Goal: Communication & Community: Answer question/provide support

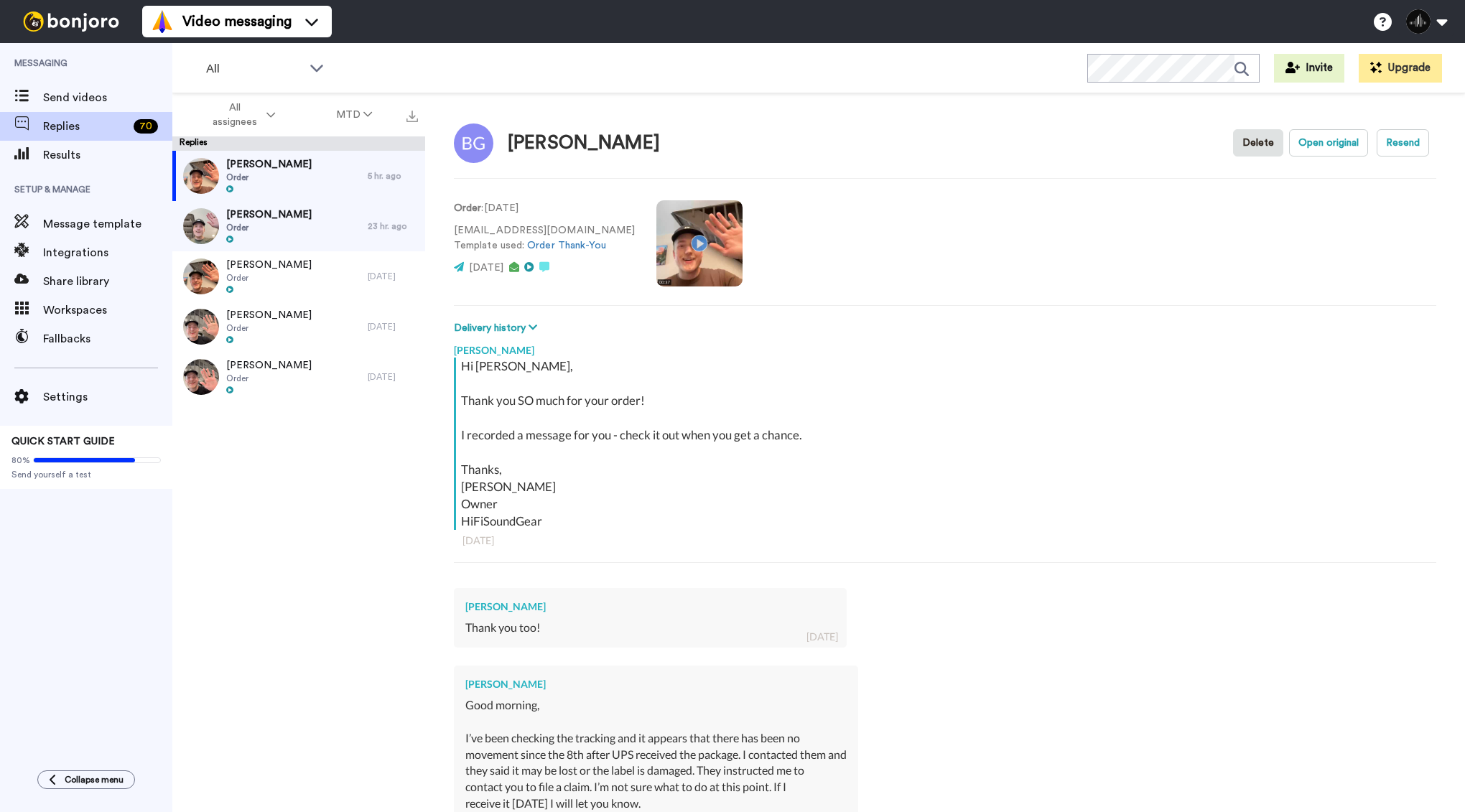
scroll to position [259, 0]
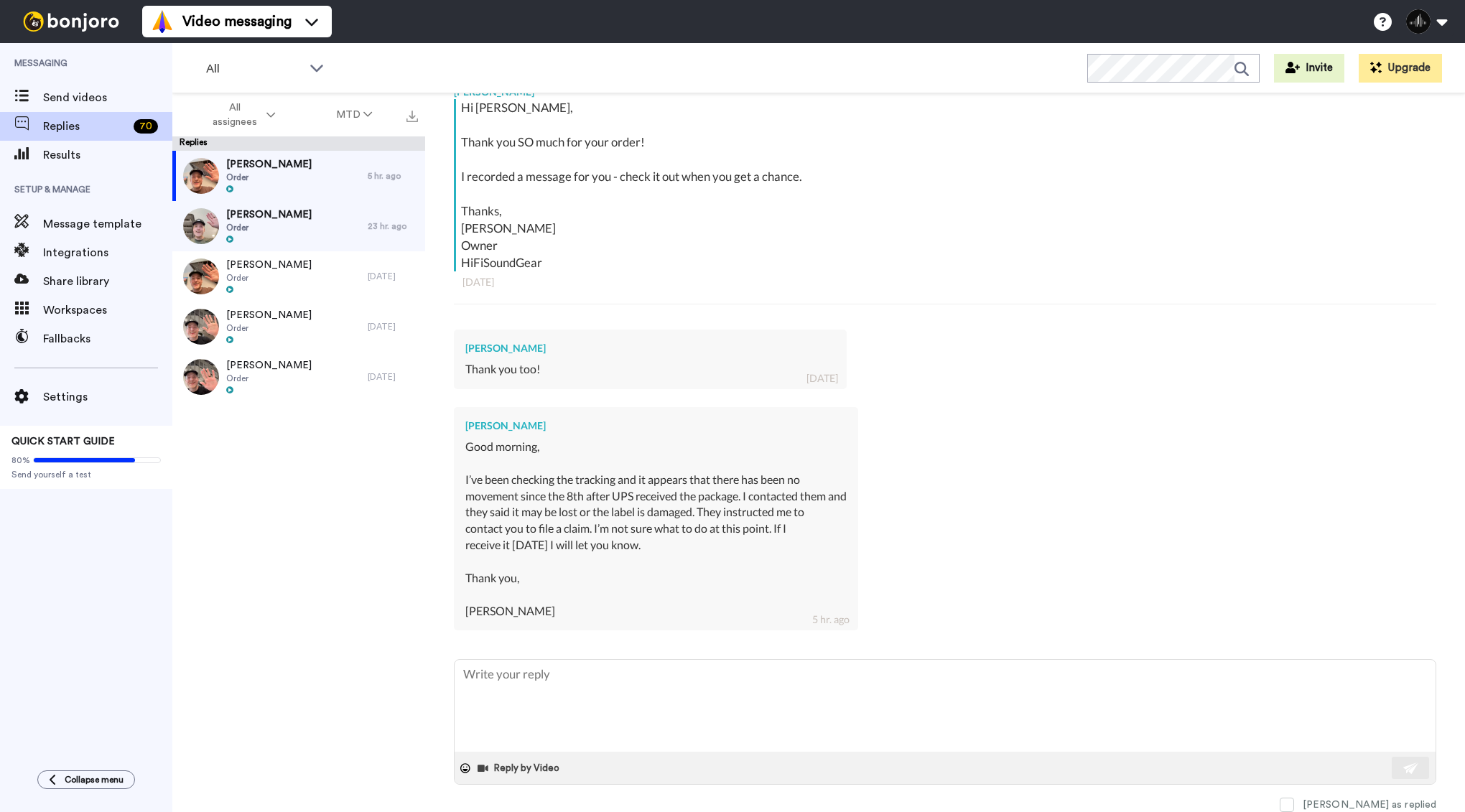
type textarea "x"
click at [558, 695] on textarea at bounding box center [945, 706] width 980 height 92
type textarea "I"
type textarea "x"
type textarea "I"
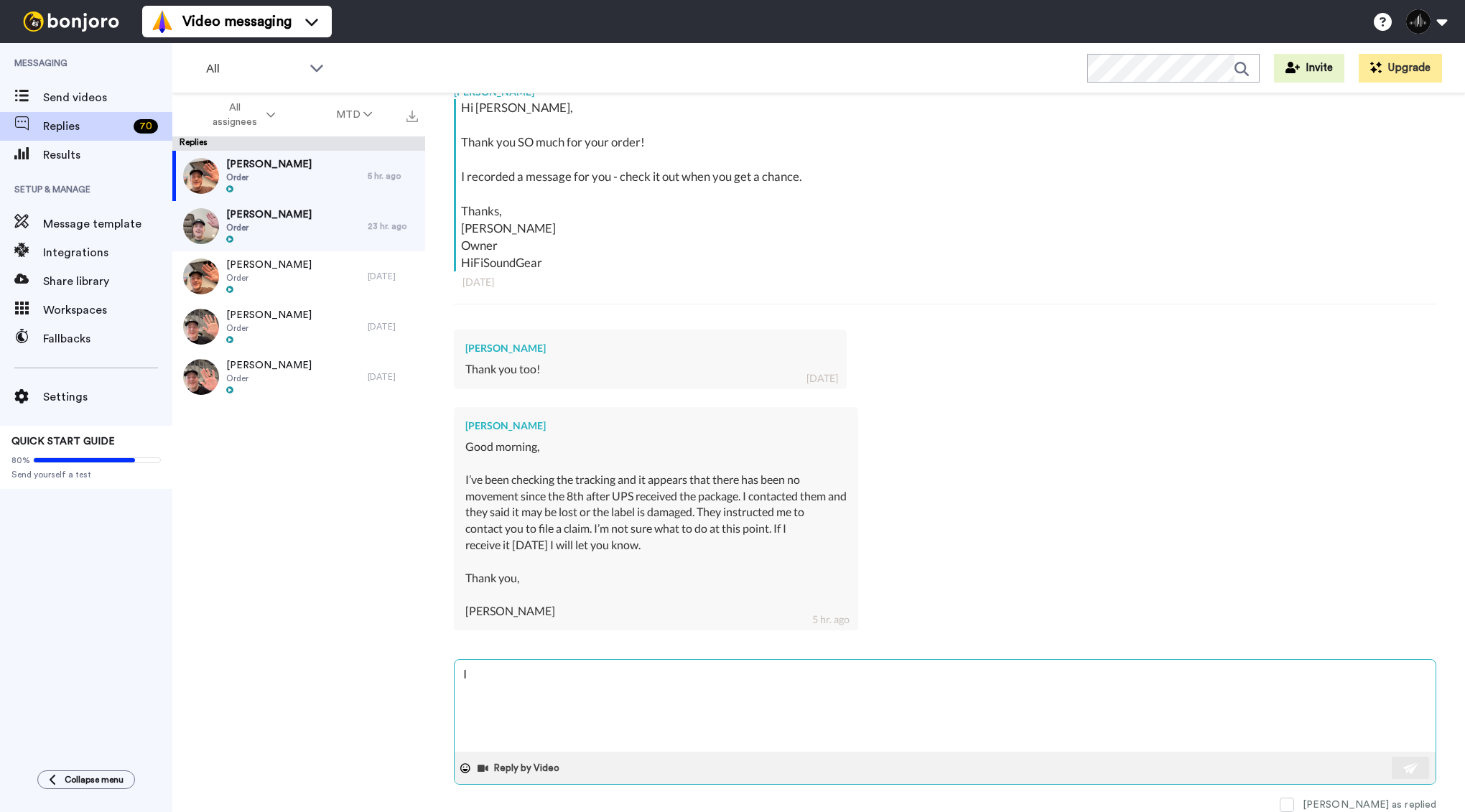
type textarea "x"
type textarea "I s"
type textarea "x"
type textarea "I se"
type textarea "x"
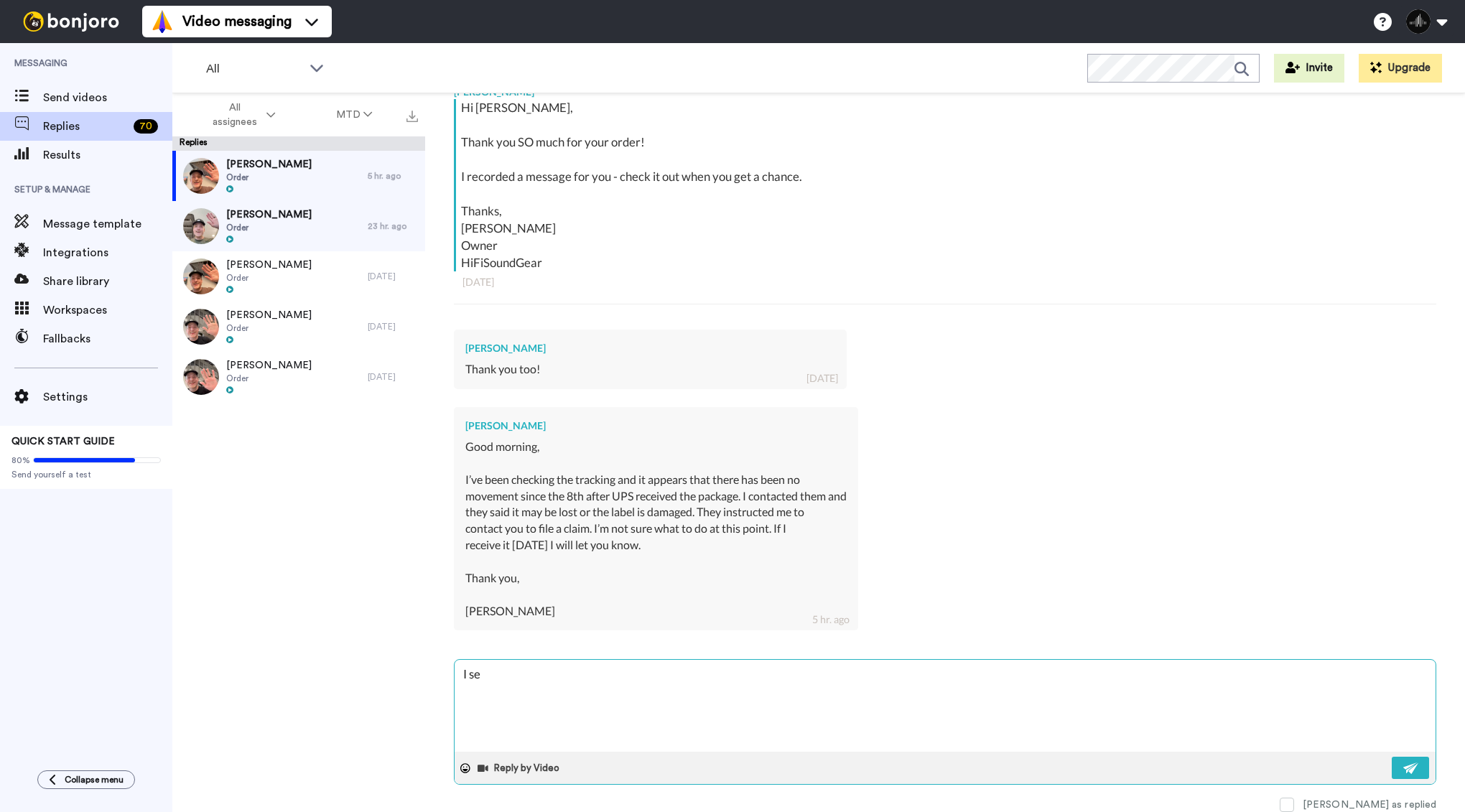
type textarea "I see"
type textarea "x"
type textarea "I see"
type textarea "x"
type textarea "I see t"
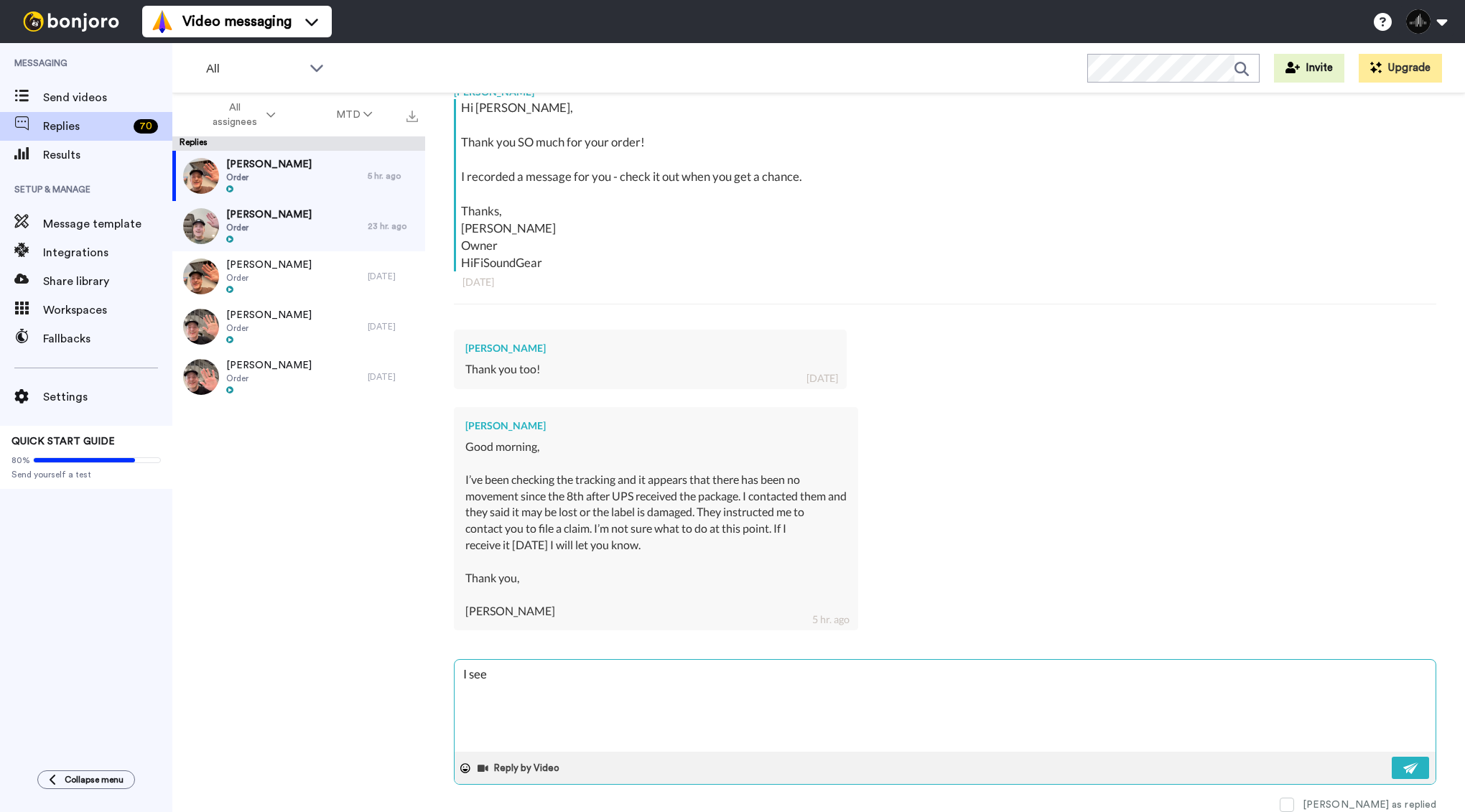
type textarea "x"
type textarea "I see th"
type textarea "x"
type textarea "I see tha"
type textarea "x"
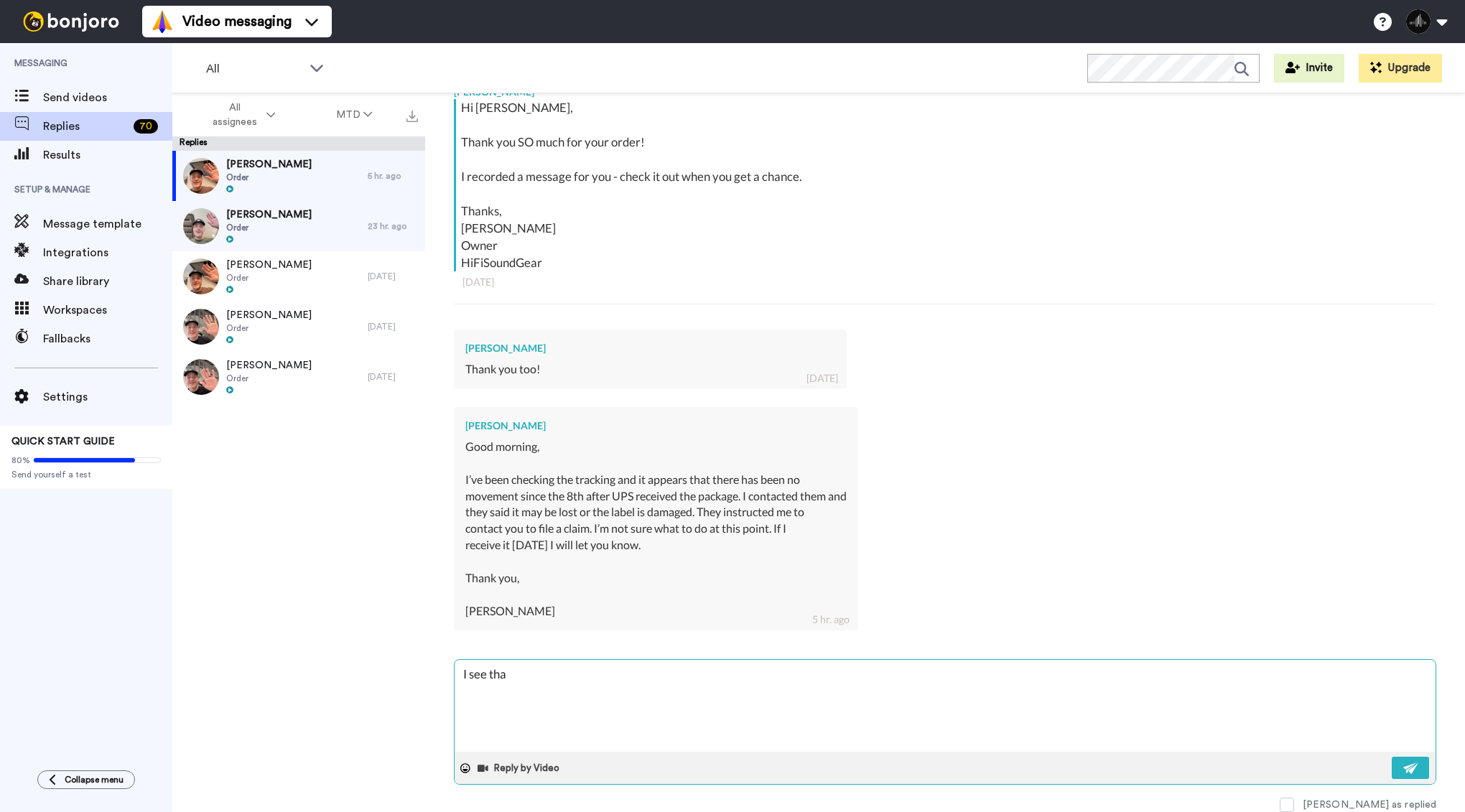
type textarea "I see that"
type textarea "x"
type textarea "I see that"
type textarea "x"
type textarea "I see that t"
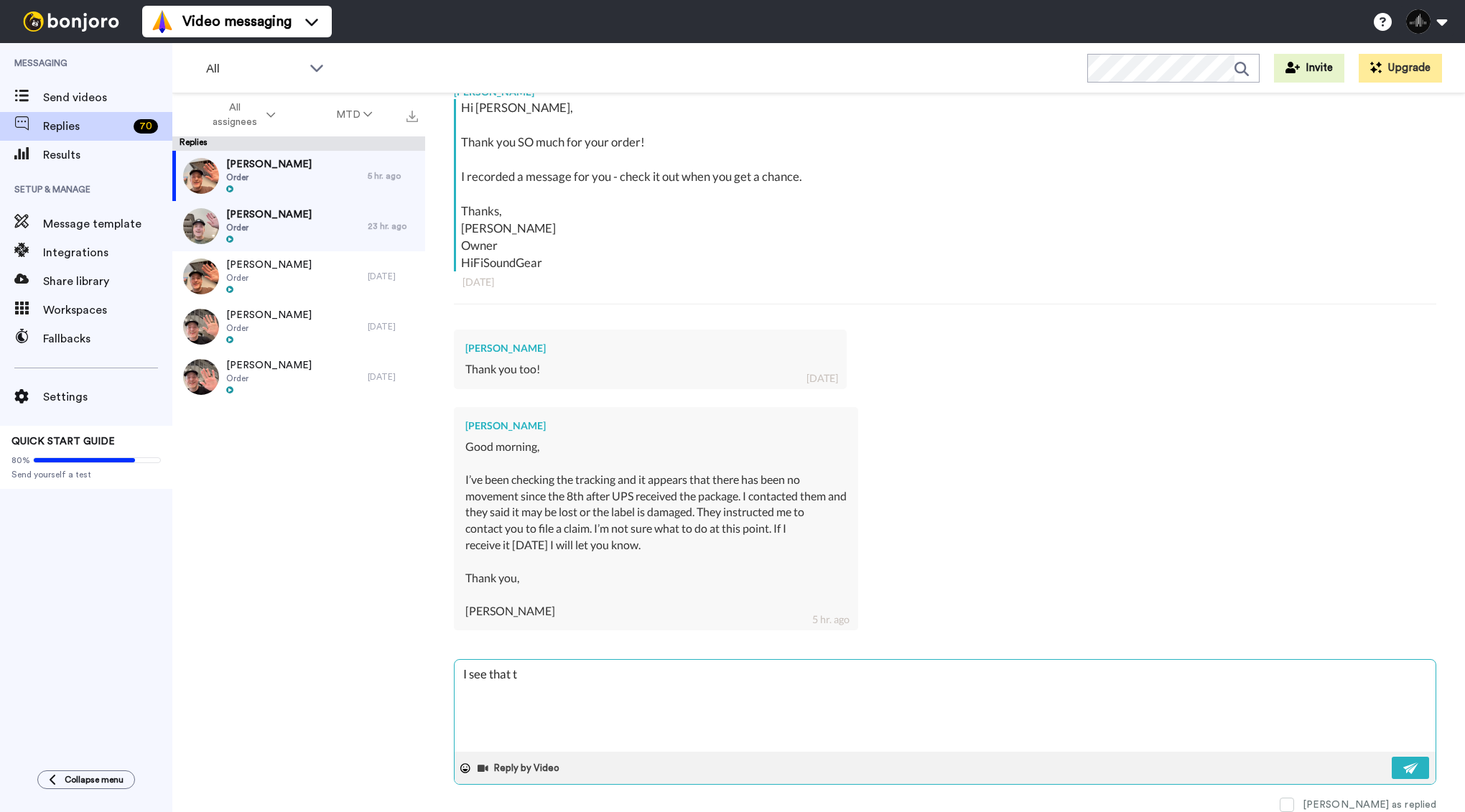
type textarea "x"
type textarea "I see that to"
type textarea "x"
type textarea "I see that too"
type textarea "x"
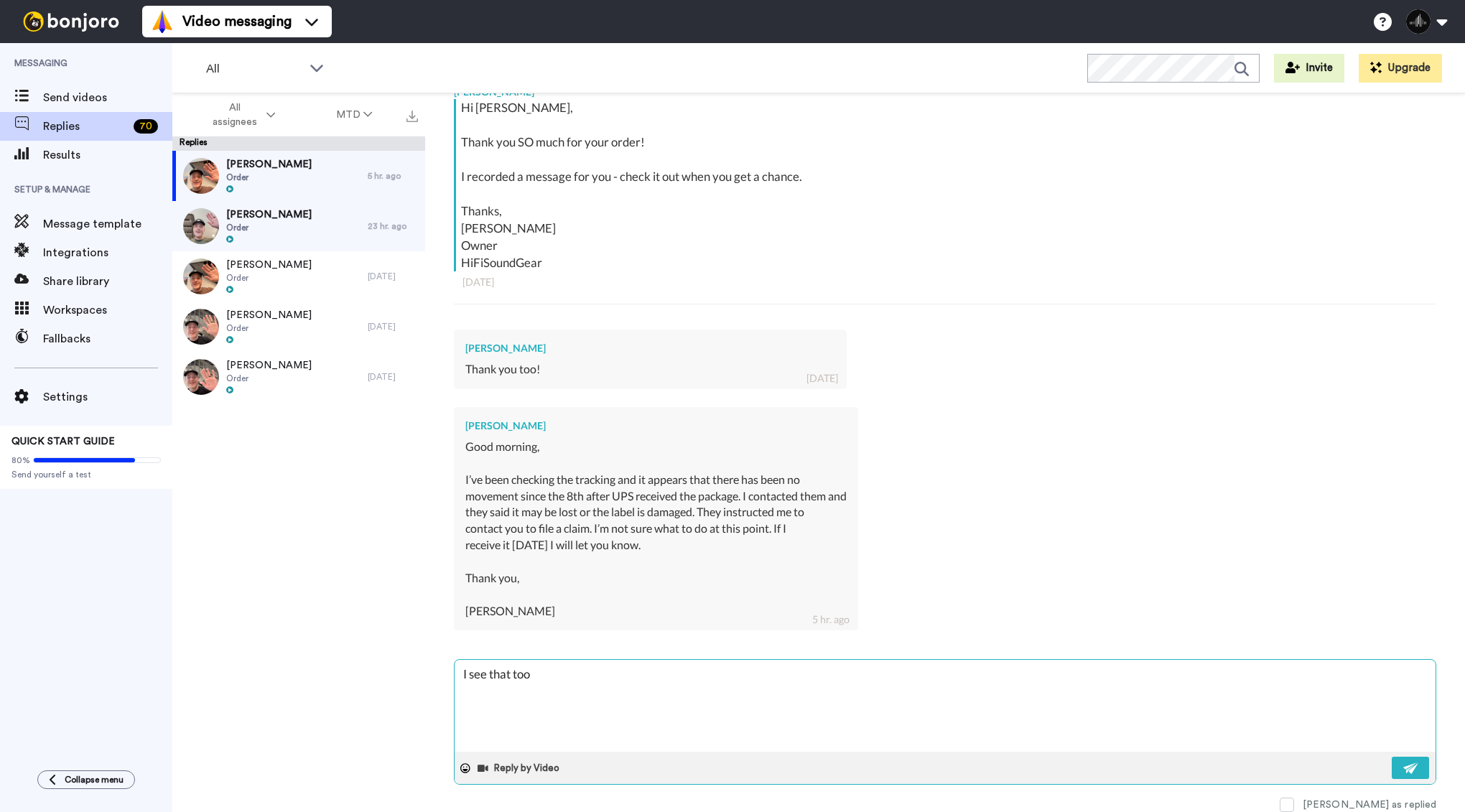
type textarea "I see that too"
type textarea "x"
type textarea "I see that too -"
type textarea "x"
type textarea "I see that too -"
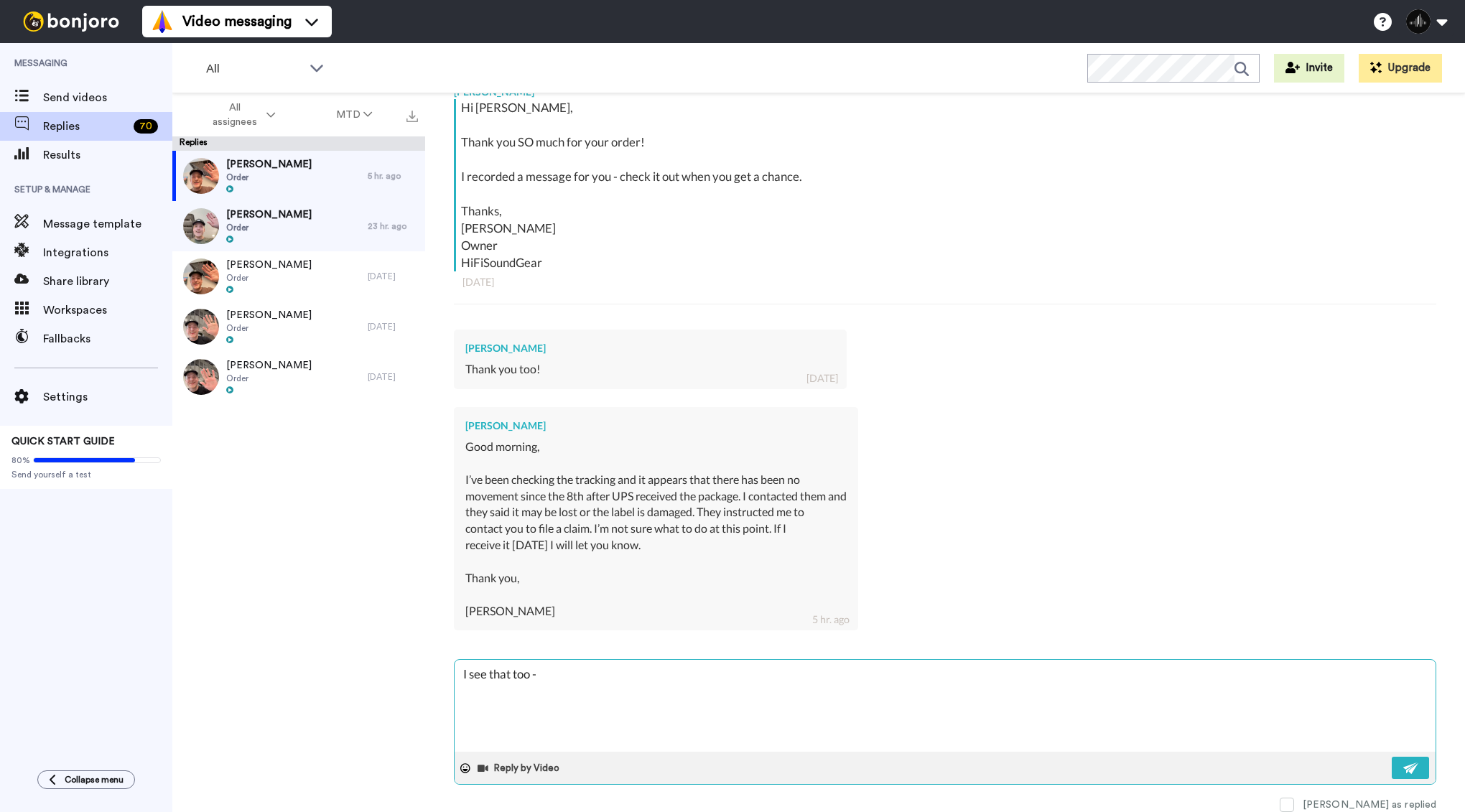
type textarea "x"
type textarea "I see that too - a"
type textarea "x"
type textarea "I see that too - al"
type textarea "x"
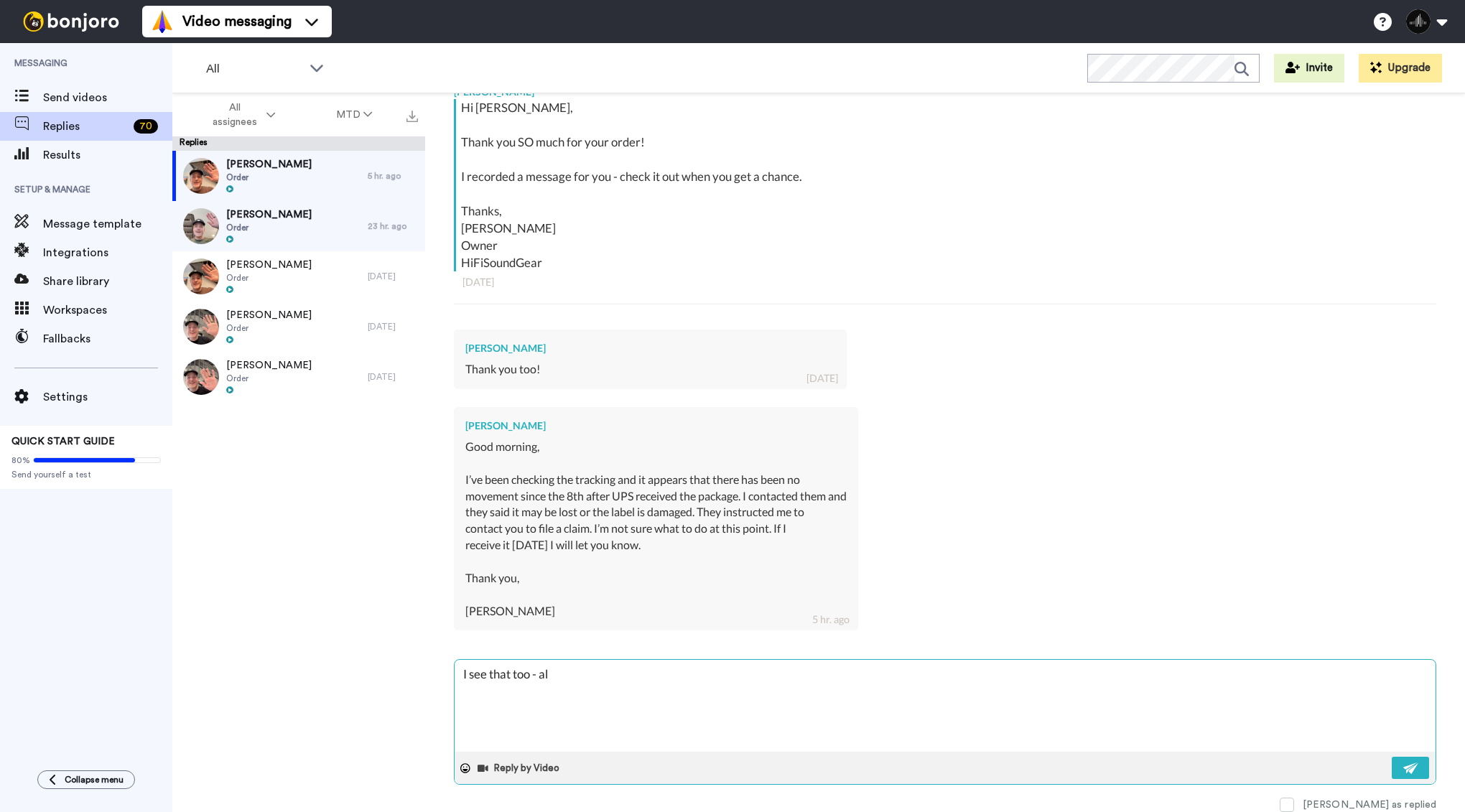
type textarea "I see that too - alt"
type textarea "x"
type textarea "I see that too - alth"
type textarea "x"
type textarea "I see that too - altho"
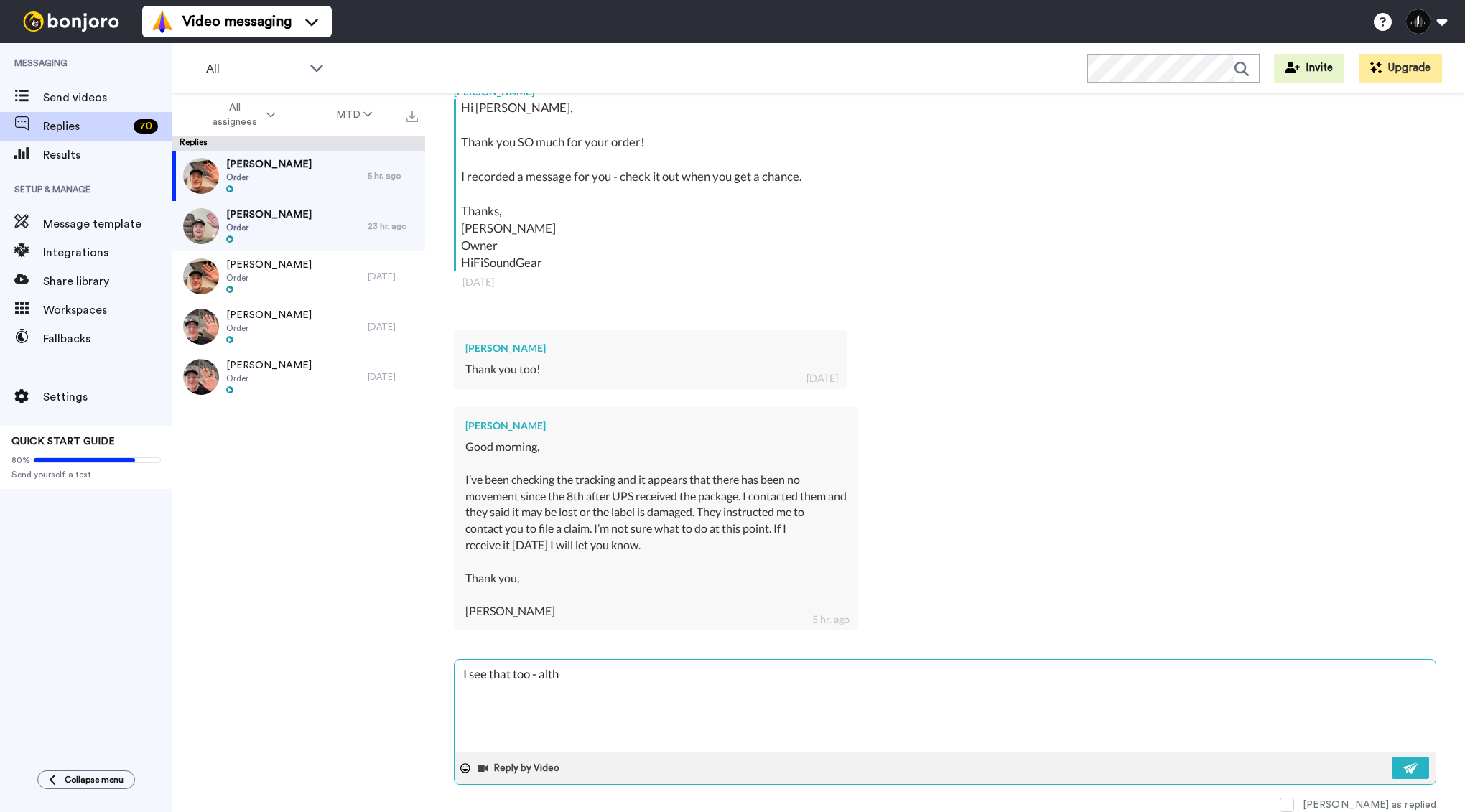
type textarea "x"
type textarea "I see that too - althou"
type textarea "x"
type textarea "I see that too - althoug"
type textarea "x"
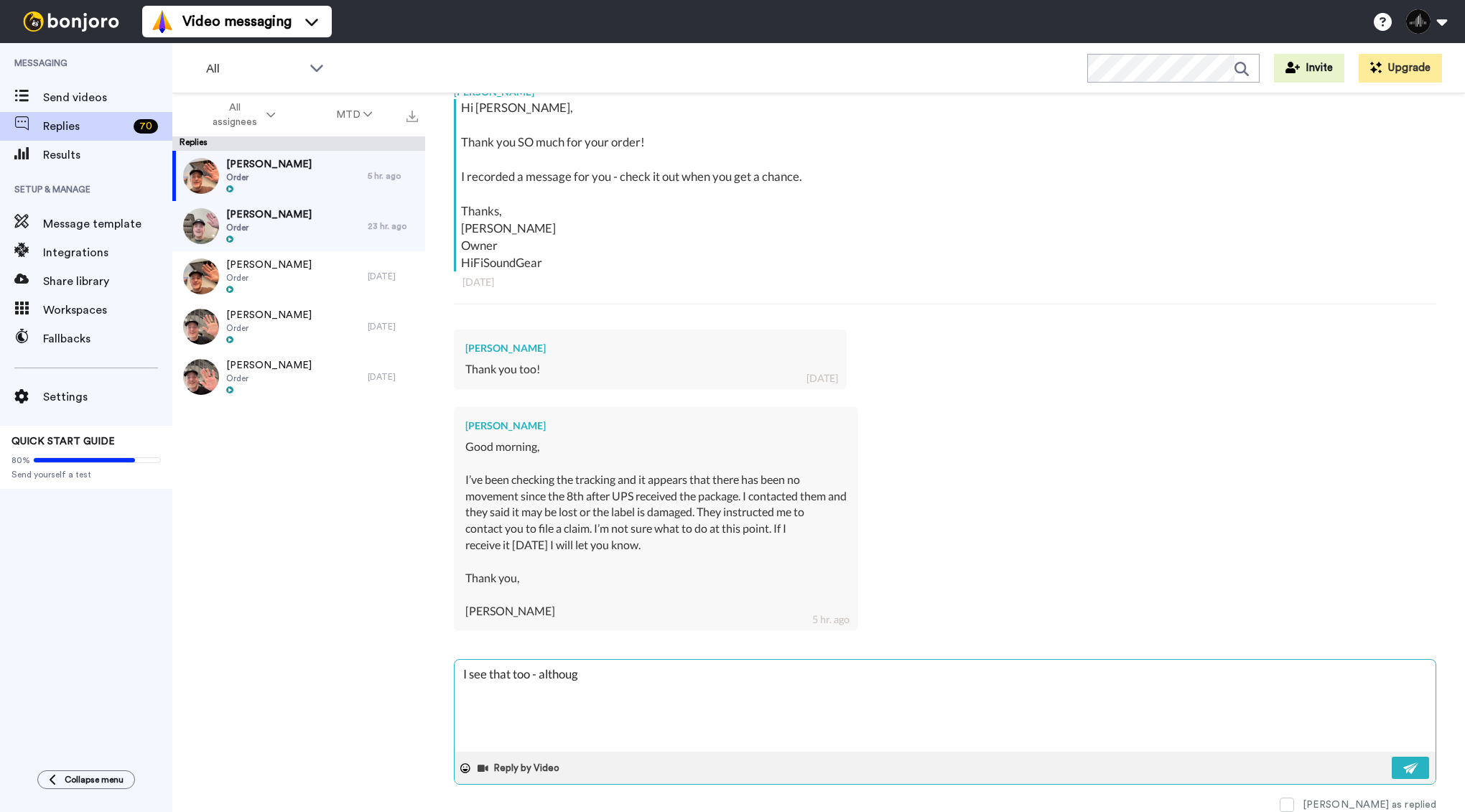
type textarea "I see that too - although"
type textarea "x"
type textarea "I see that too - although"
type textarea "x"
type textarea "I see that too - although i"
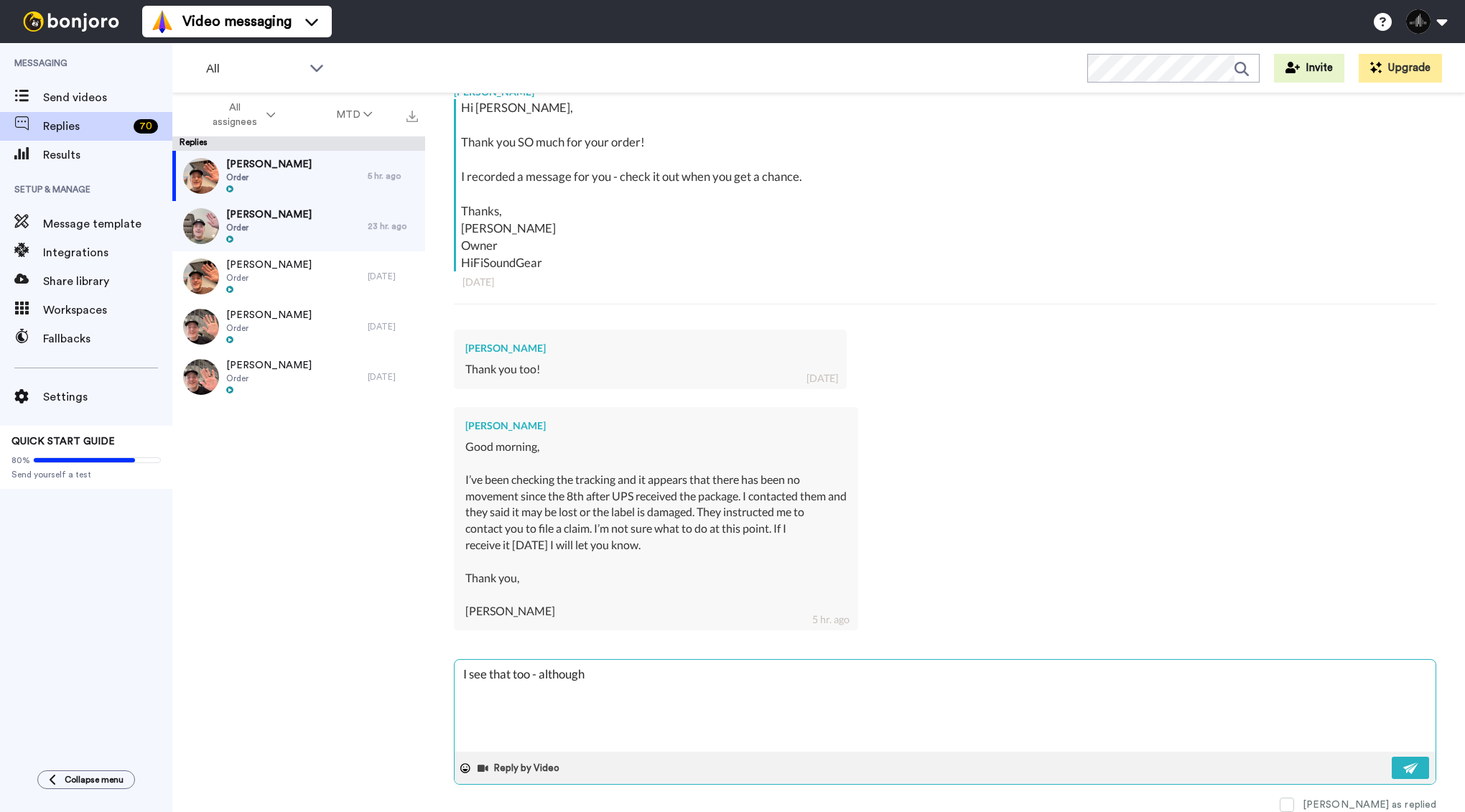
type textarea "x"
type textarea "I see that too - although it"
type textarea "x"
type textarea "I see that too - although it"
type textarea "x"
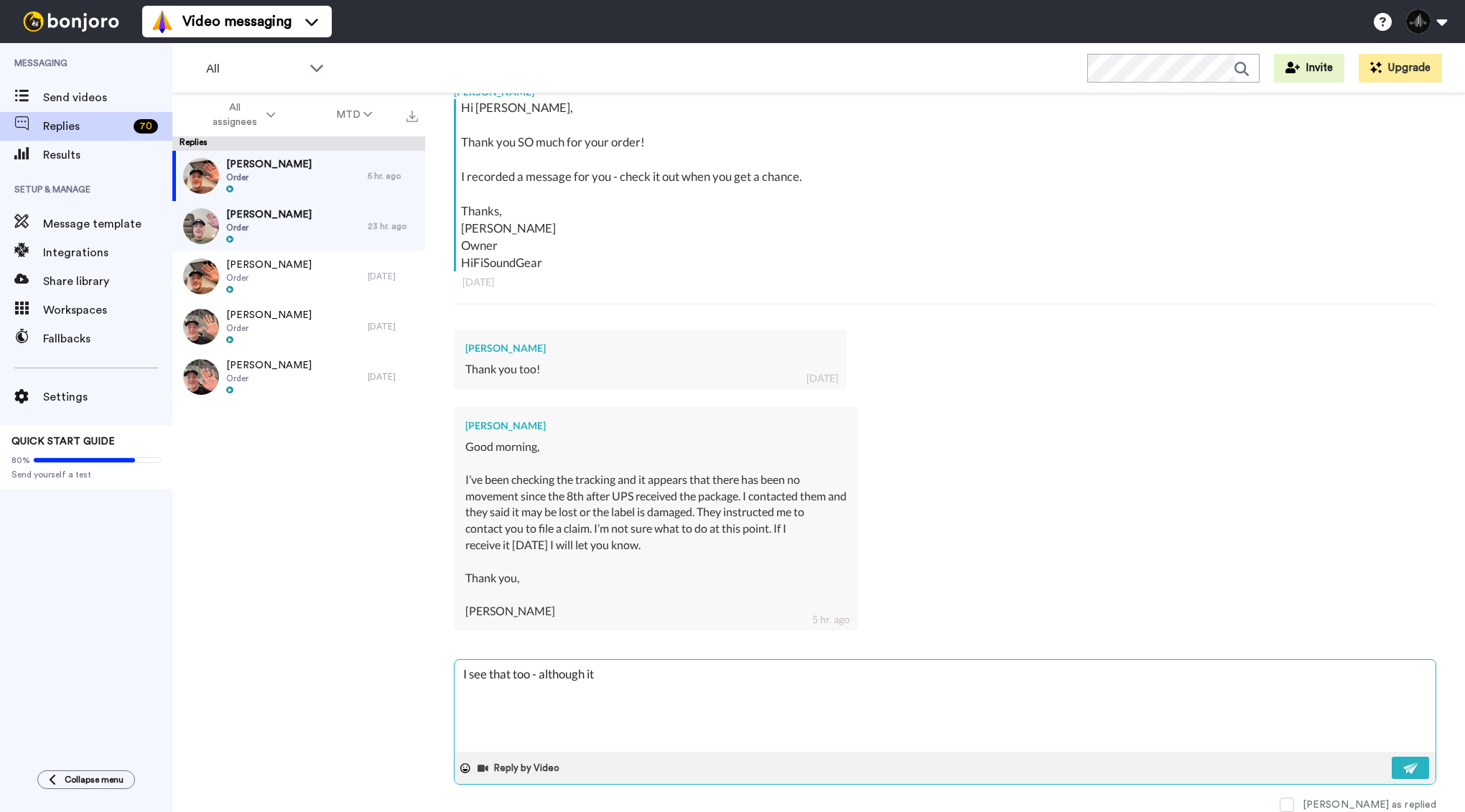
type textarea "I see that too - although it a"
type textarea "x"
type textarea "I see that too - although it ap"
type textarea "x"
type textarea "I see that too - although it app"
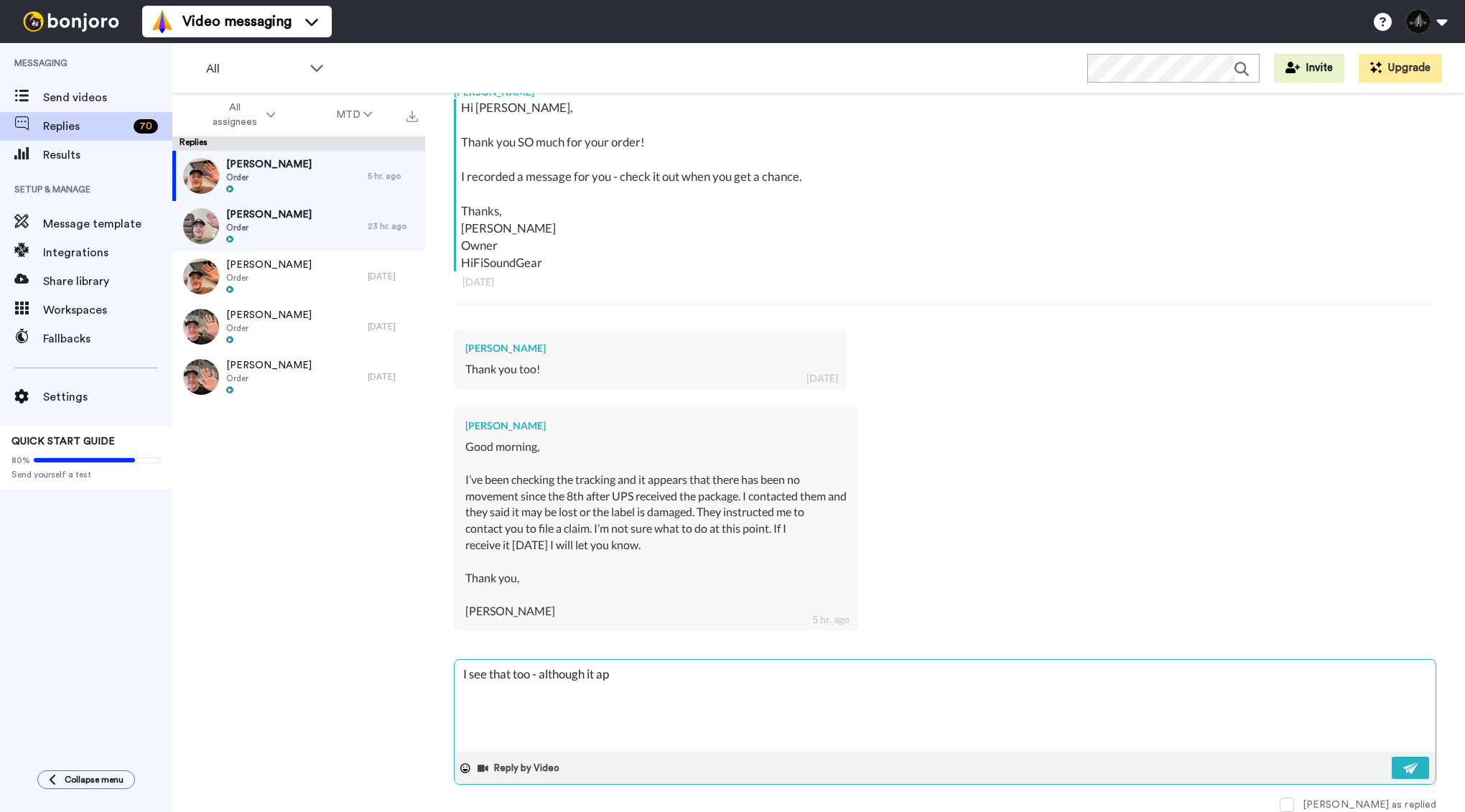
type textarea "x"
type textarea "I see that too - although it appe"
type textarea "x"
type textarea "I see that too - although it appea"
type textarea "x"
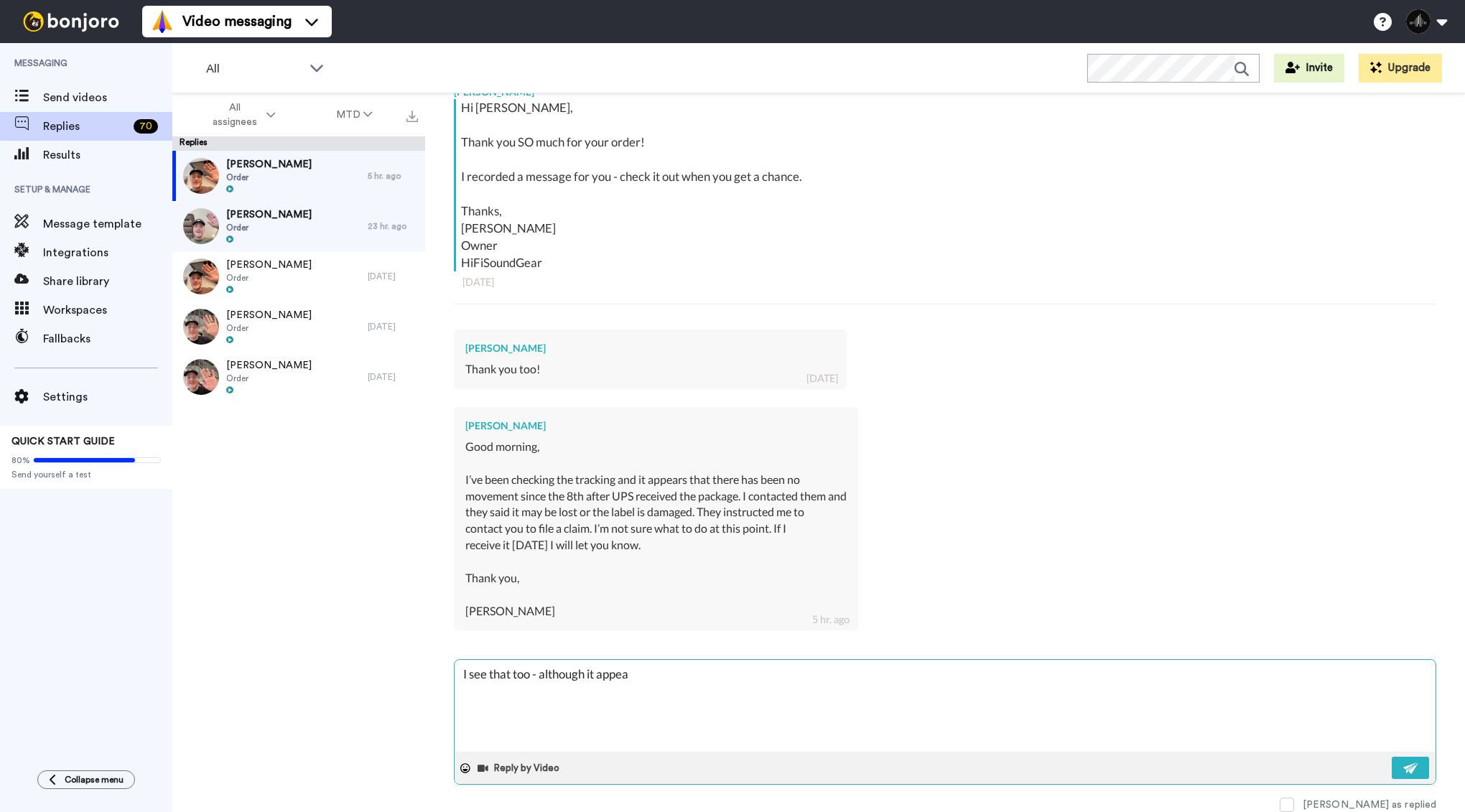
type textarea "I see that too - although it appear"
type textarea "x"
type textarea "I see that too - although it appears"
type textarea "x"
type textarea "I see that too - although it appears"
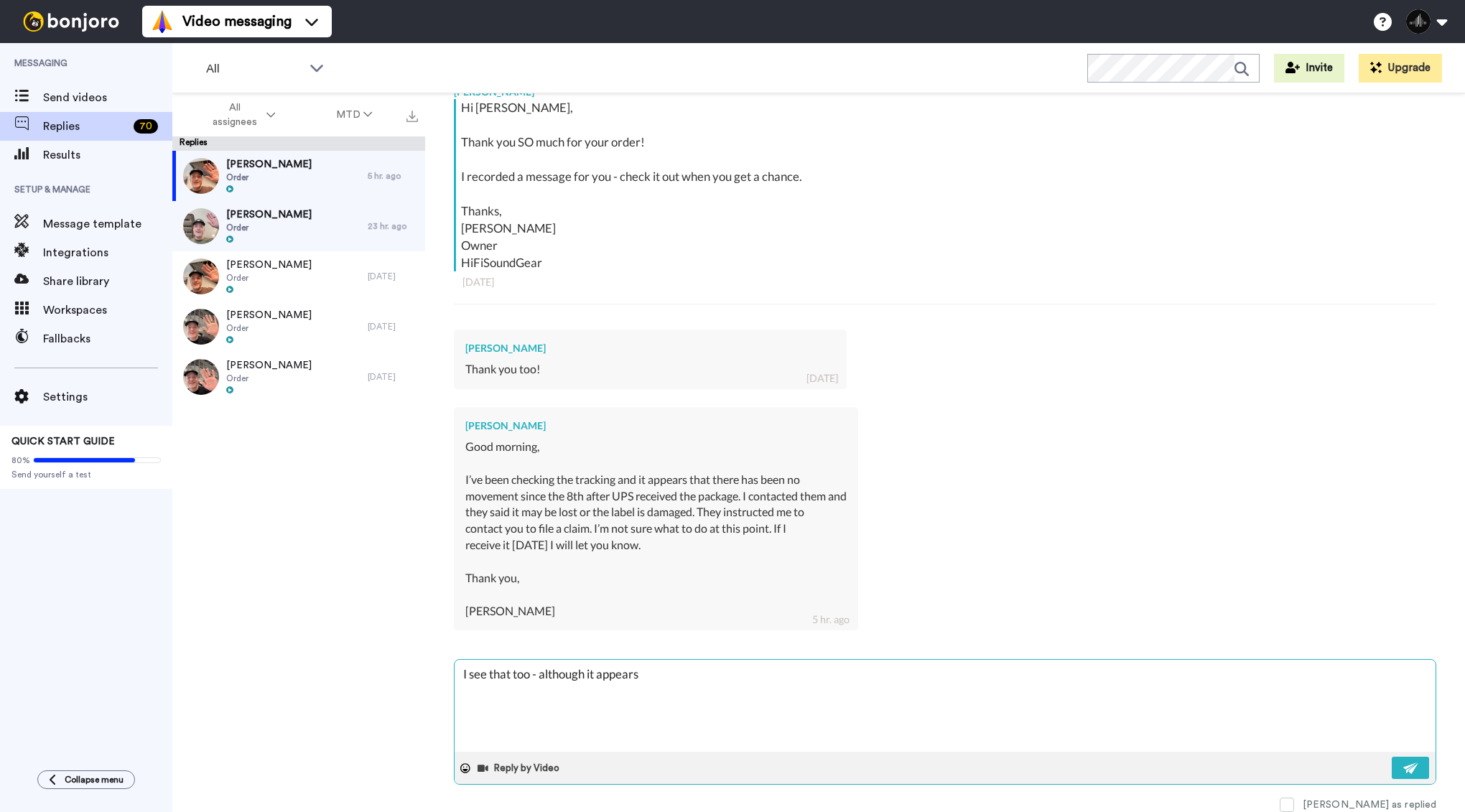
type textarea "x"
type textarea "I see that too - although it appears i"
type textarea "x"
type textarea "I see that too - although it appears it"
type textarea "x"
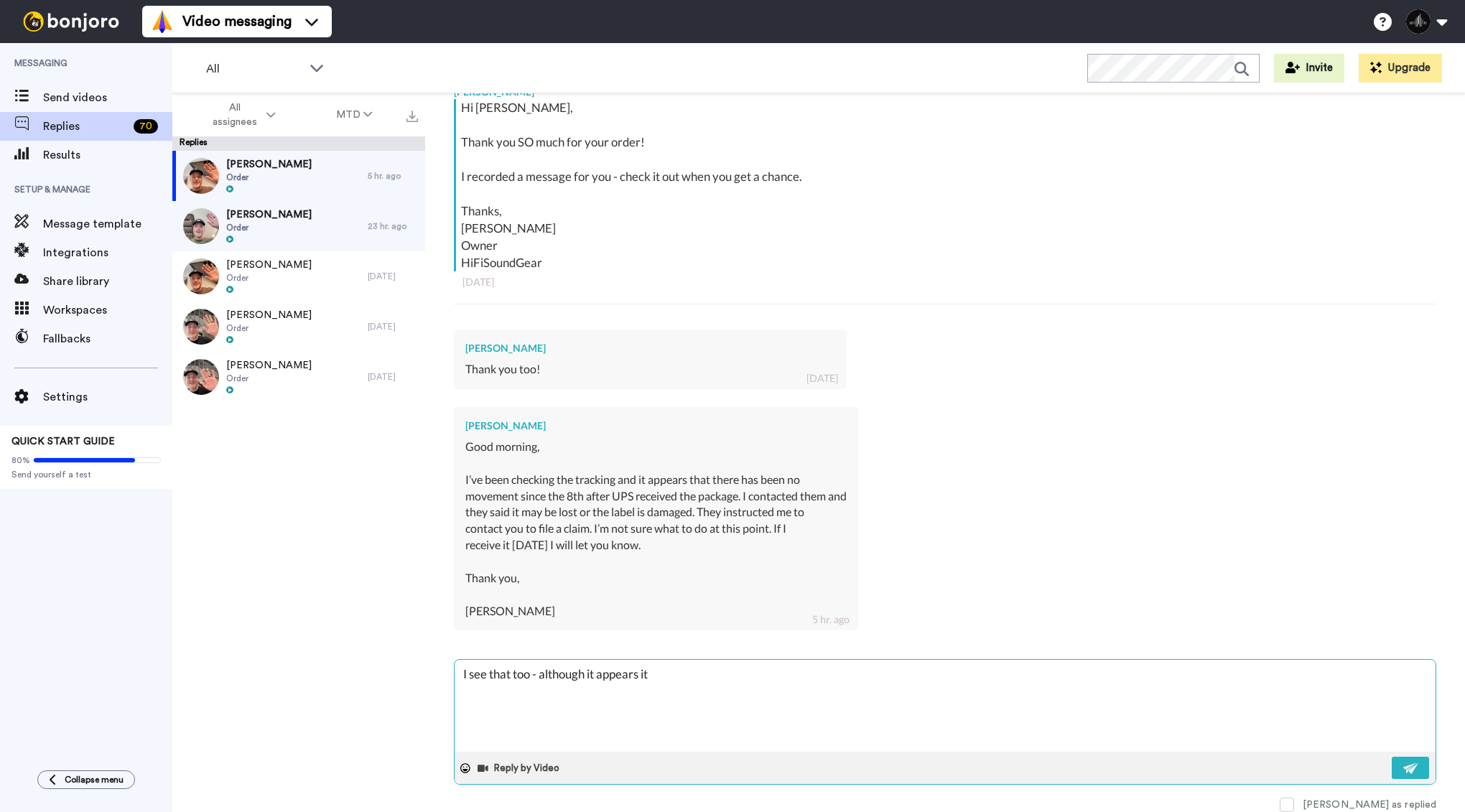
type textarea "I see that too - although it appears it"
type textarea "x"
type textarea "I see that too - although it appears it m"
type textarea "x"
type textarea "I see that too - although it appears it mo"
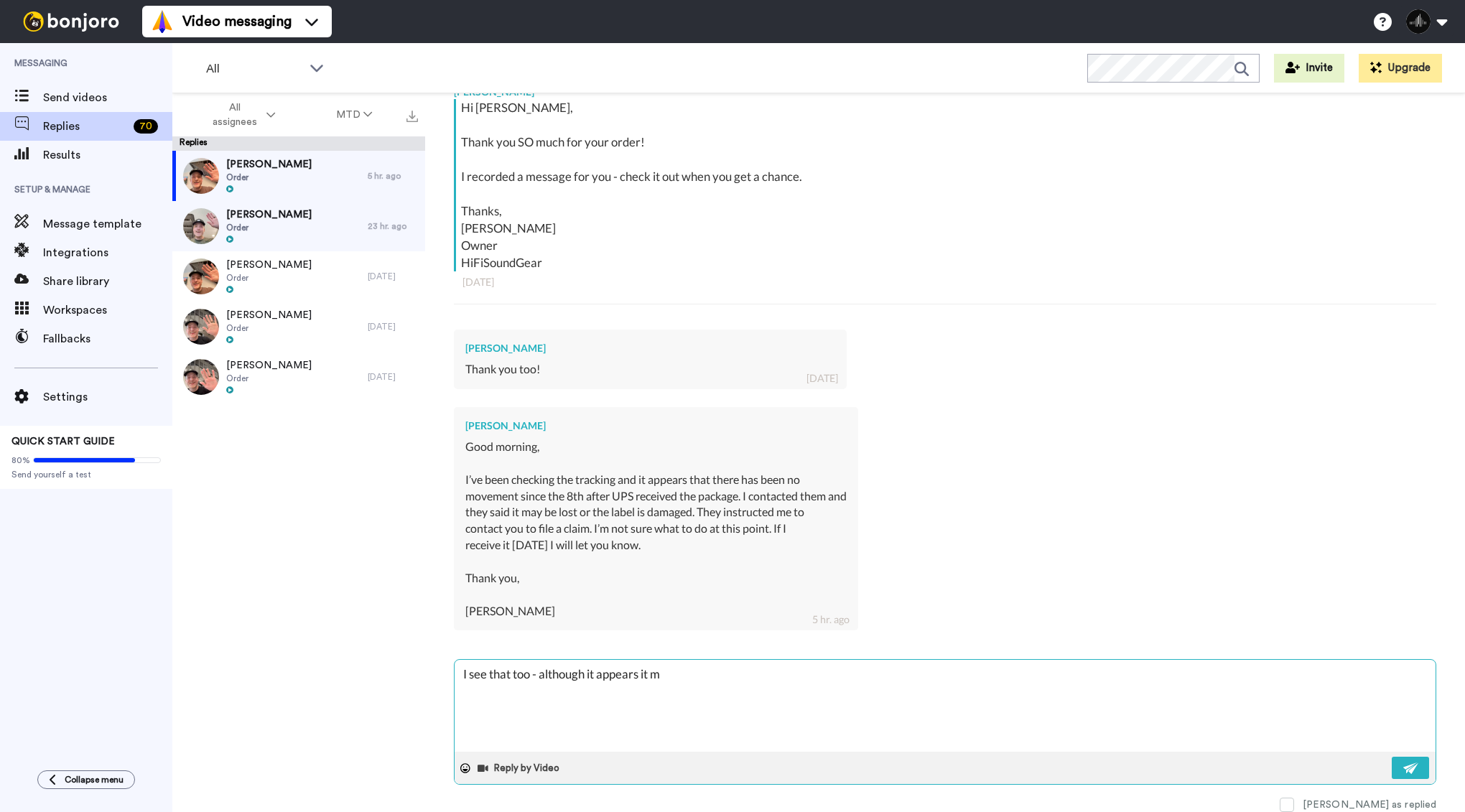
type textarea "x"
type textarea "I see that too - although it appears it mov"
type textarea "x"
type textarea "I see that too - although it appears it move"
type textarea "x"
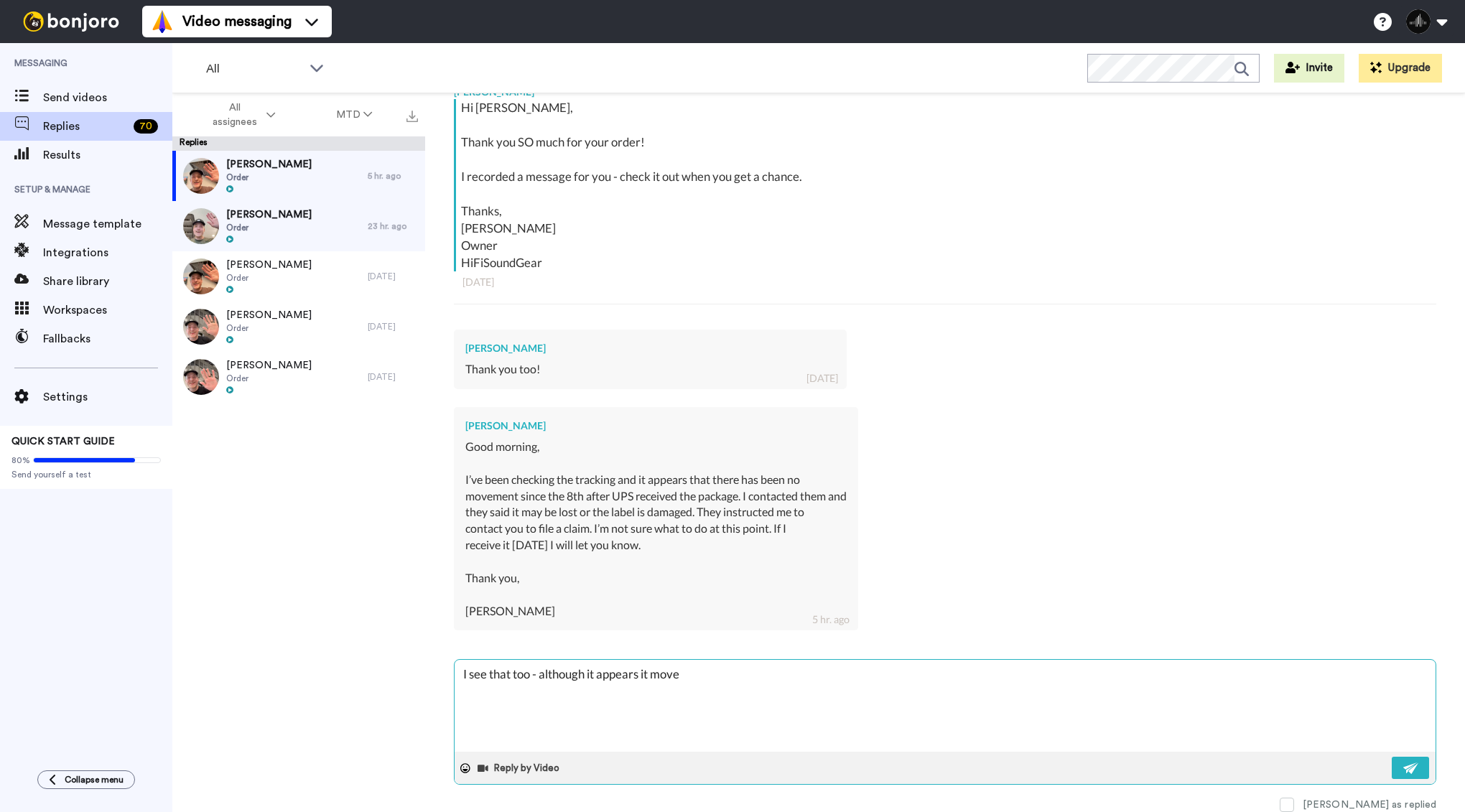
type textarea "I see that too - although it appears it moved"
type textarea "x"
type textarea "I see that too - although it appears it moved"
type textarea "x"
type textarea "I see that too - although it appears it moved t"
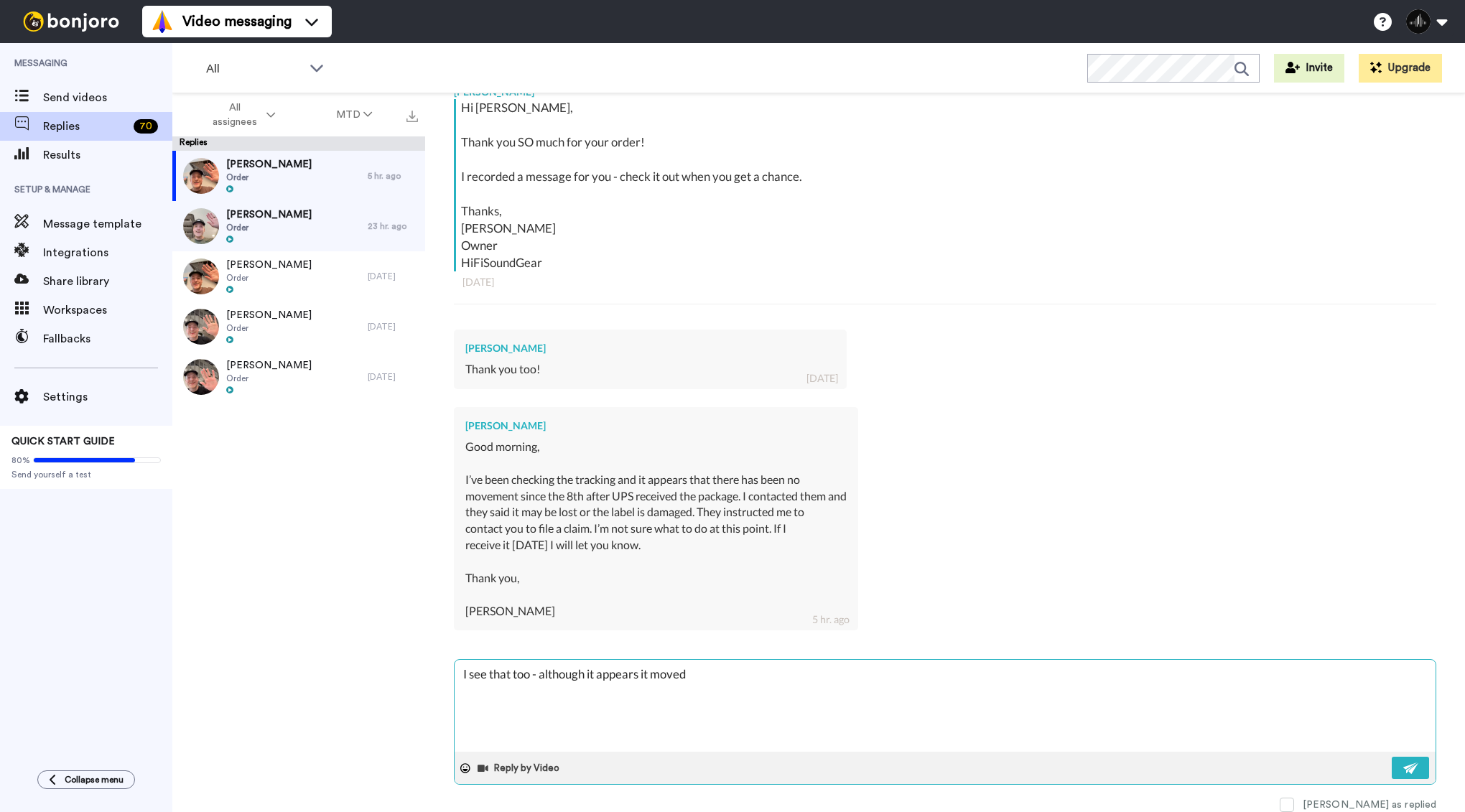
type textarea "x"
type textarea "I see that too - although it appears it moved to"
type textarea "x"
type textarea "I see that too - although it appears it moved [PERSON_NAME]"
type textarea "x"
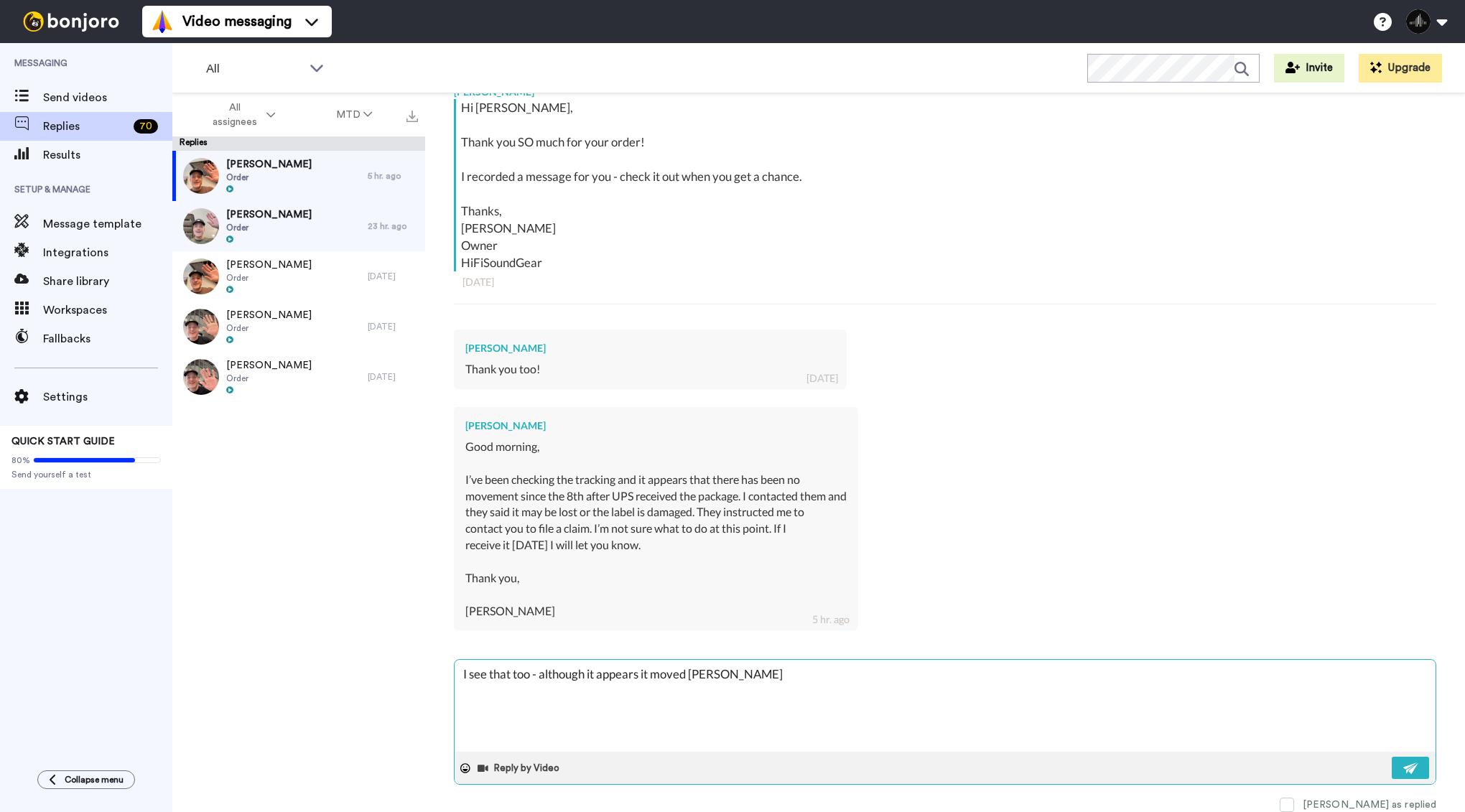
type textarea "I see that too - although it appears it moved toda"
type textarea "x"
type textarea "I see that too - although it appears it moved [DATE]"
type textarea "x"
type textarea "I see that too - although it appears it moved [DATE]"
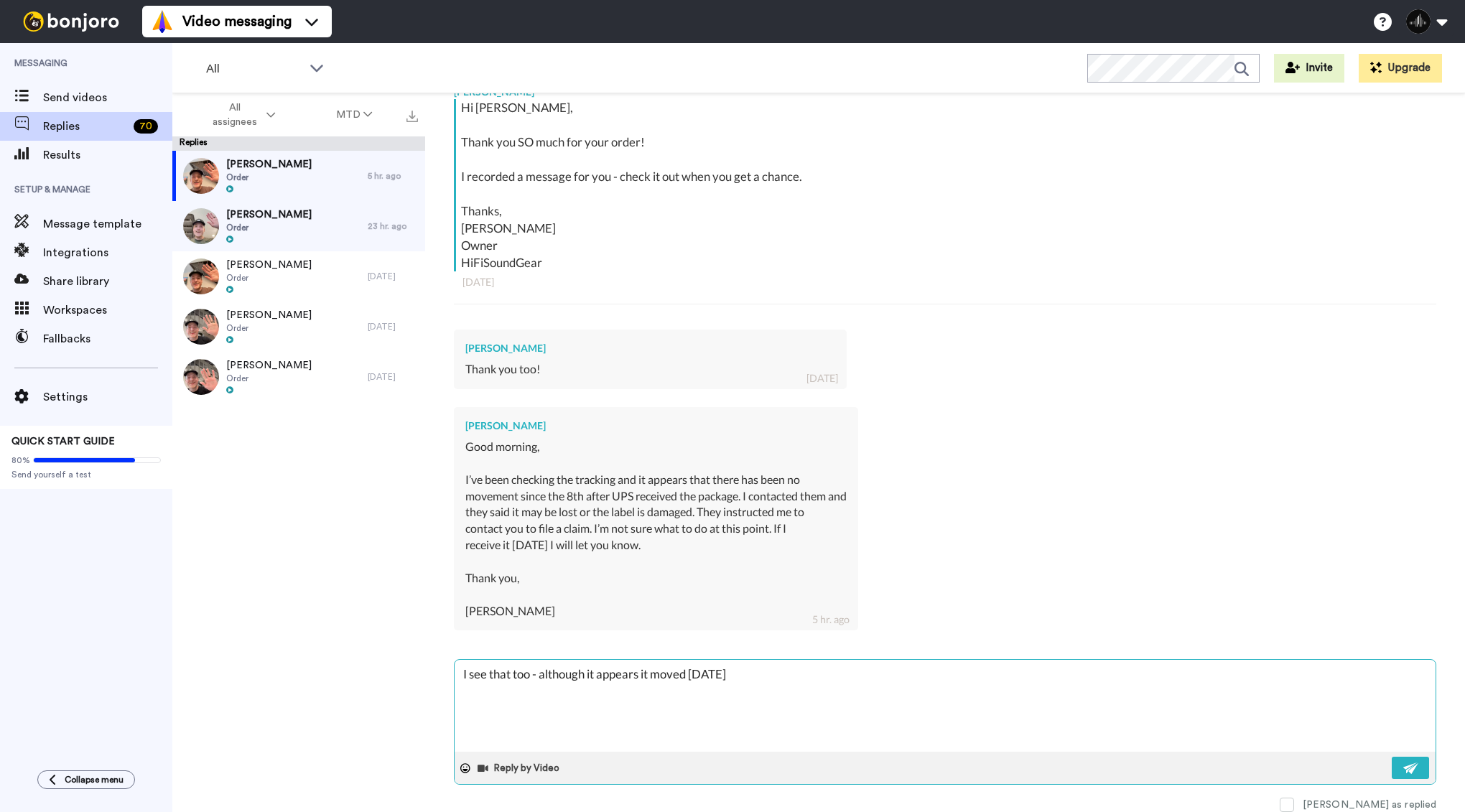
type textarea "x"
type textarea "I see that too - although it appears it moved [DATE] a"
type textarea "x"
type textarea "I see that too - although it appears it moved [DATE] an"
type textarea "x"
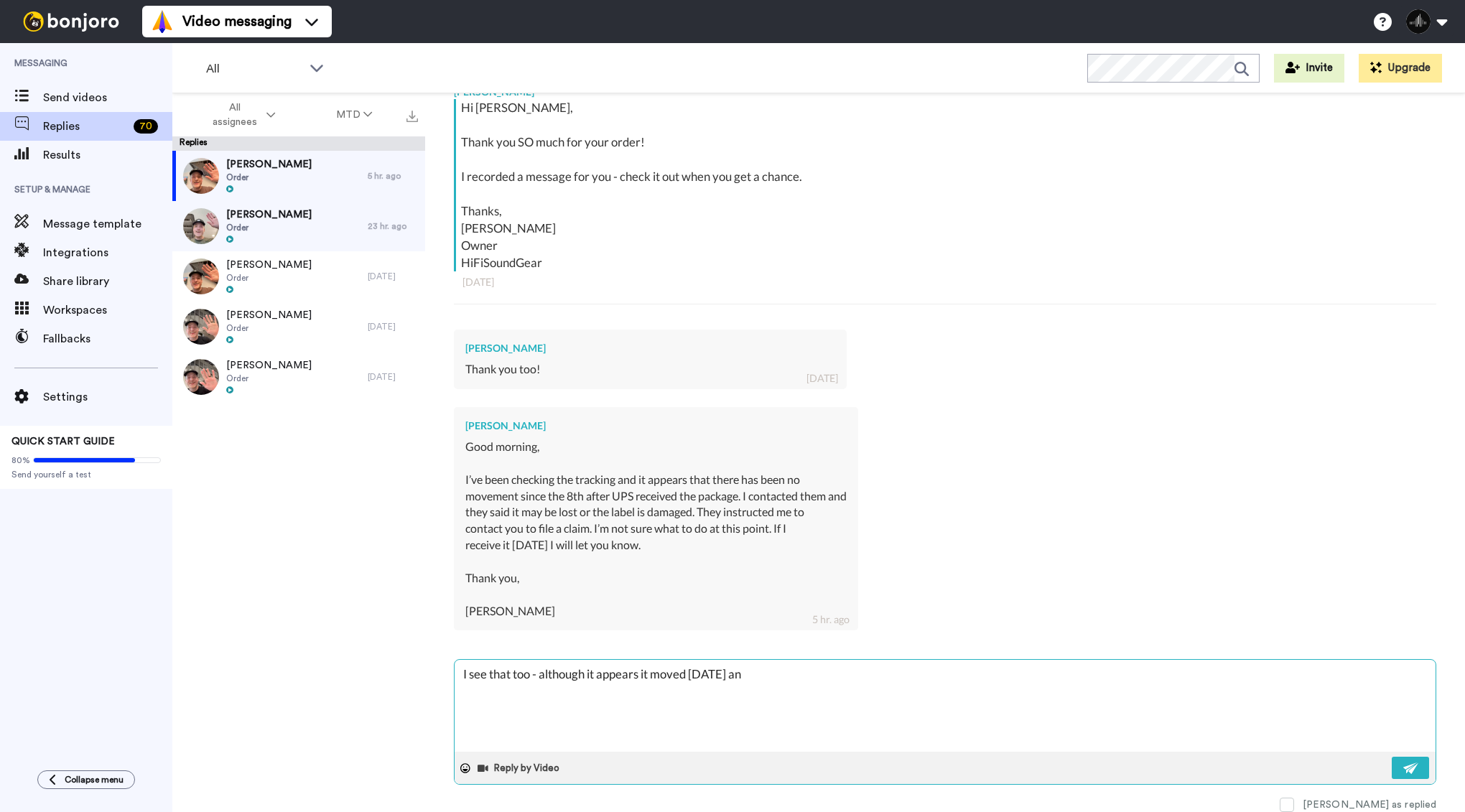
type textarea "I see that too - although it appears it moved [DATE] and"
type textarea "x"
type textarea "I see that too - although it appears it moved [DATE] and"
type textarea "x"
type textarea "I see that too - although it appears it moved [DATE] and i"
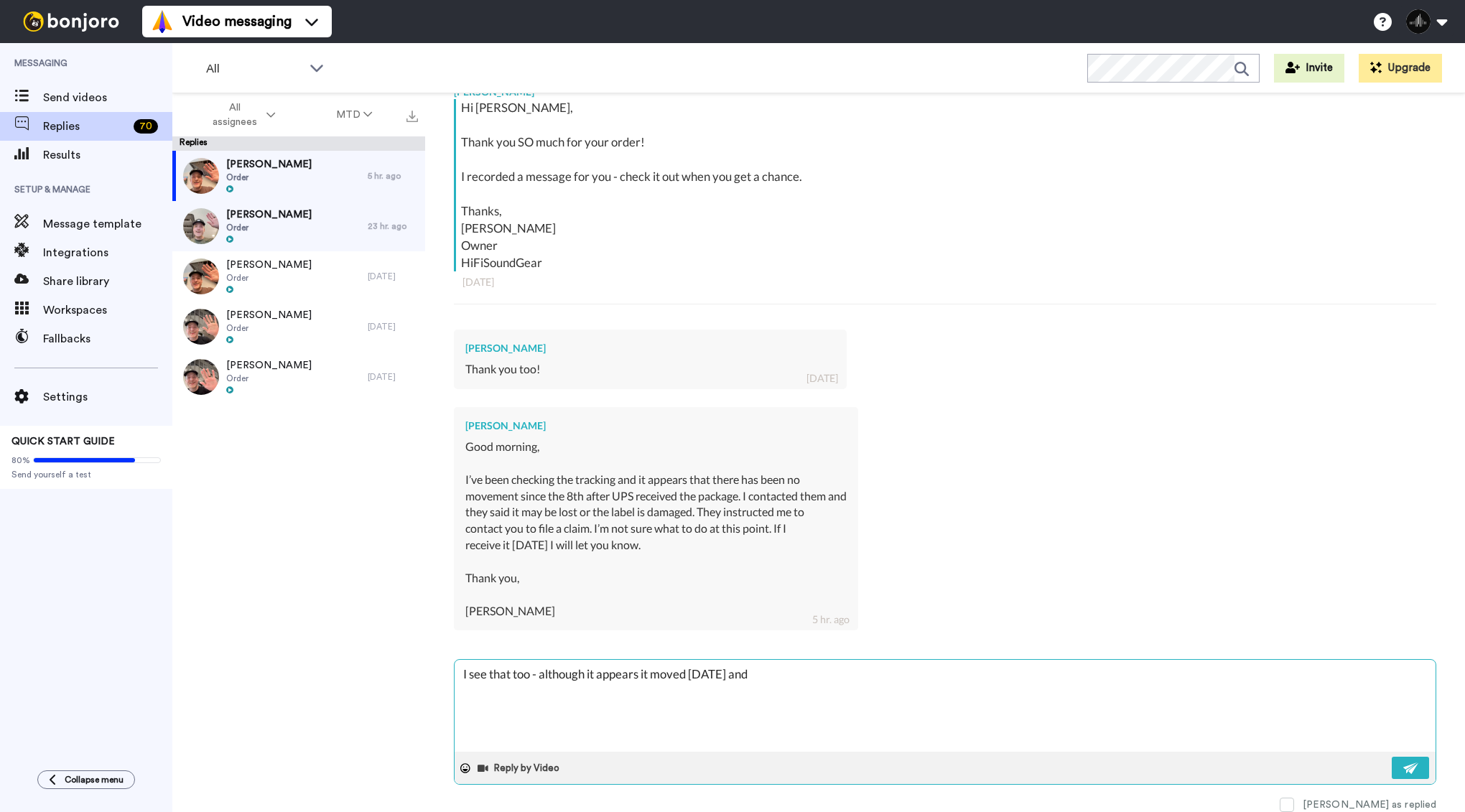
type textarea "x"
type textarea "I see that too - although it appears it moved [DATE] and is"
type textarea "x"
type textarea "I see that too - although it appears it moved [DATE] and is"
type textarea "x"
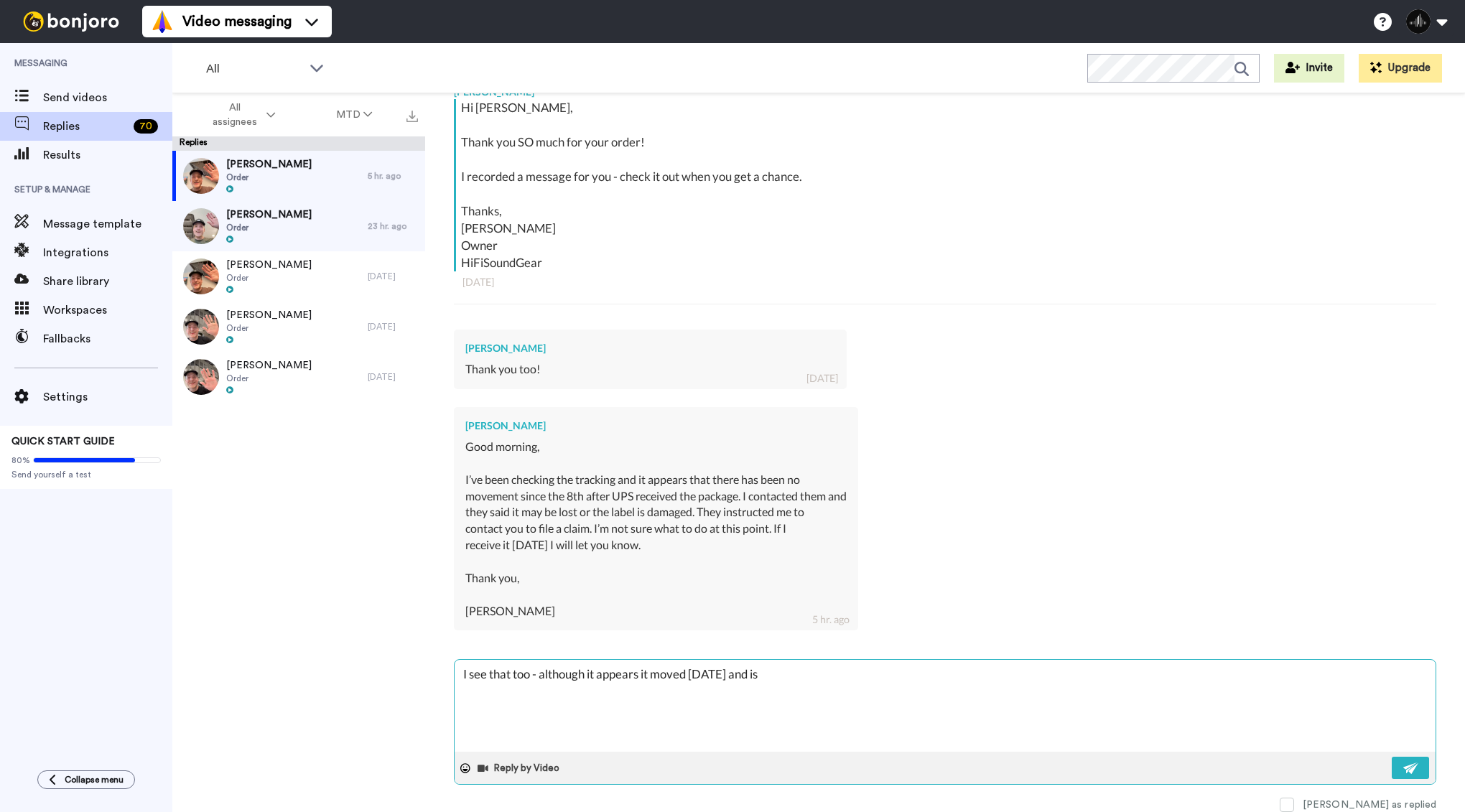
type textarea "I see that too - although it appears it moved [DATE] and is s"
type textarea "x"
type textarea "I see that too - although it appears it moved [DATE] and is sl"
type textarea "x"
type textarea "I see that too - although it appears it moved [DATE] and is sla"
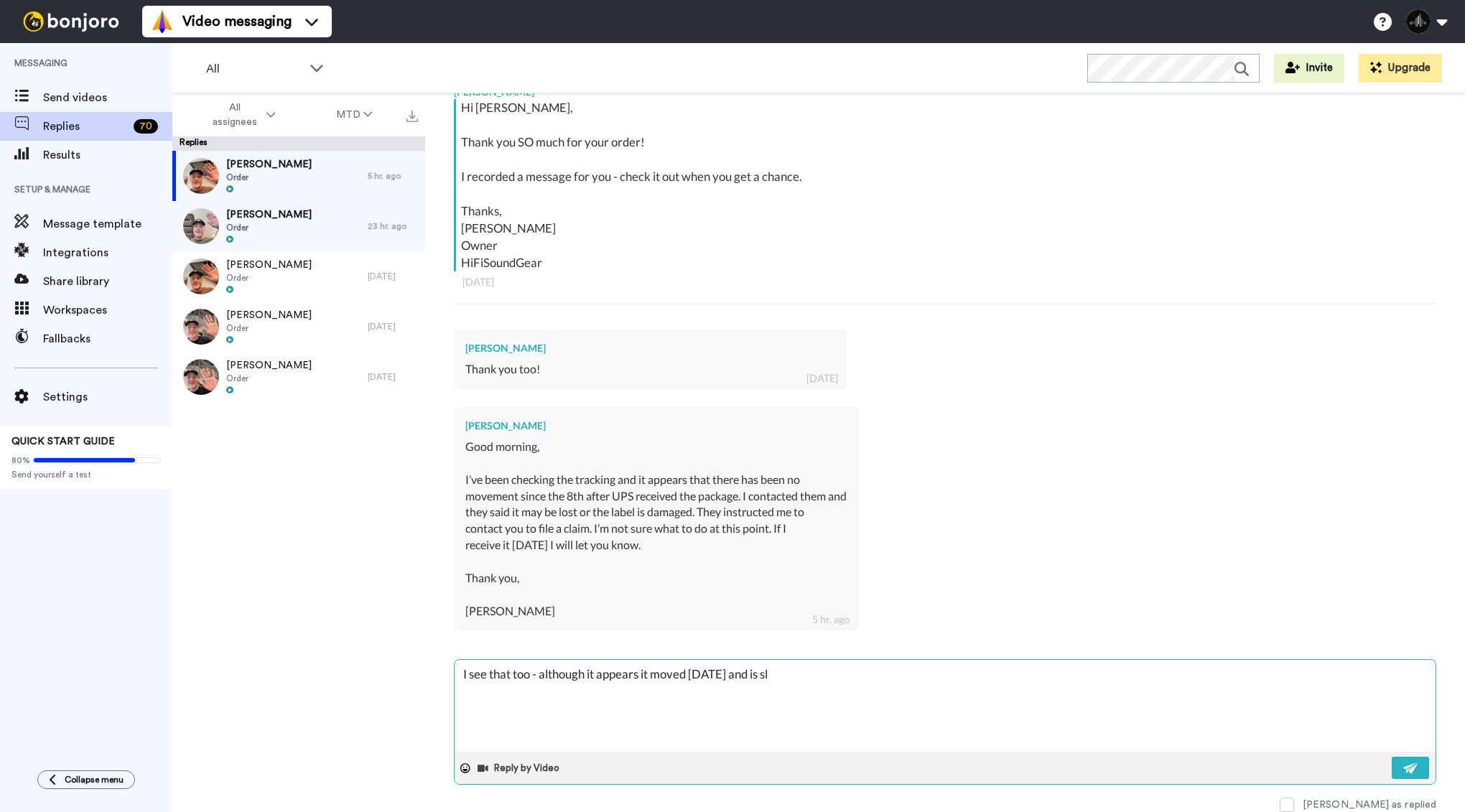
type textarea "x"
type textarea "I see that too - although it appears it moved [DATE] and is slat"
type textarea "x"
type textarea "I see that too - although it appears it moved [DATE] and is slate"
type textarea "x"
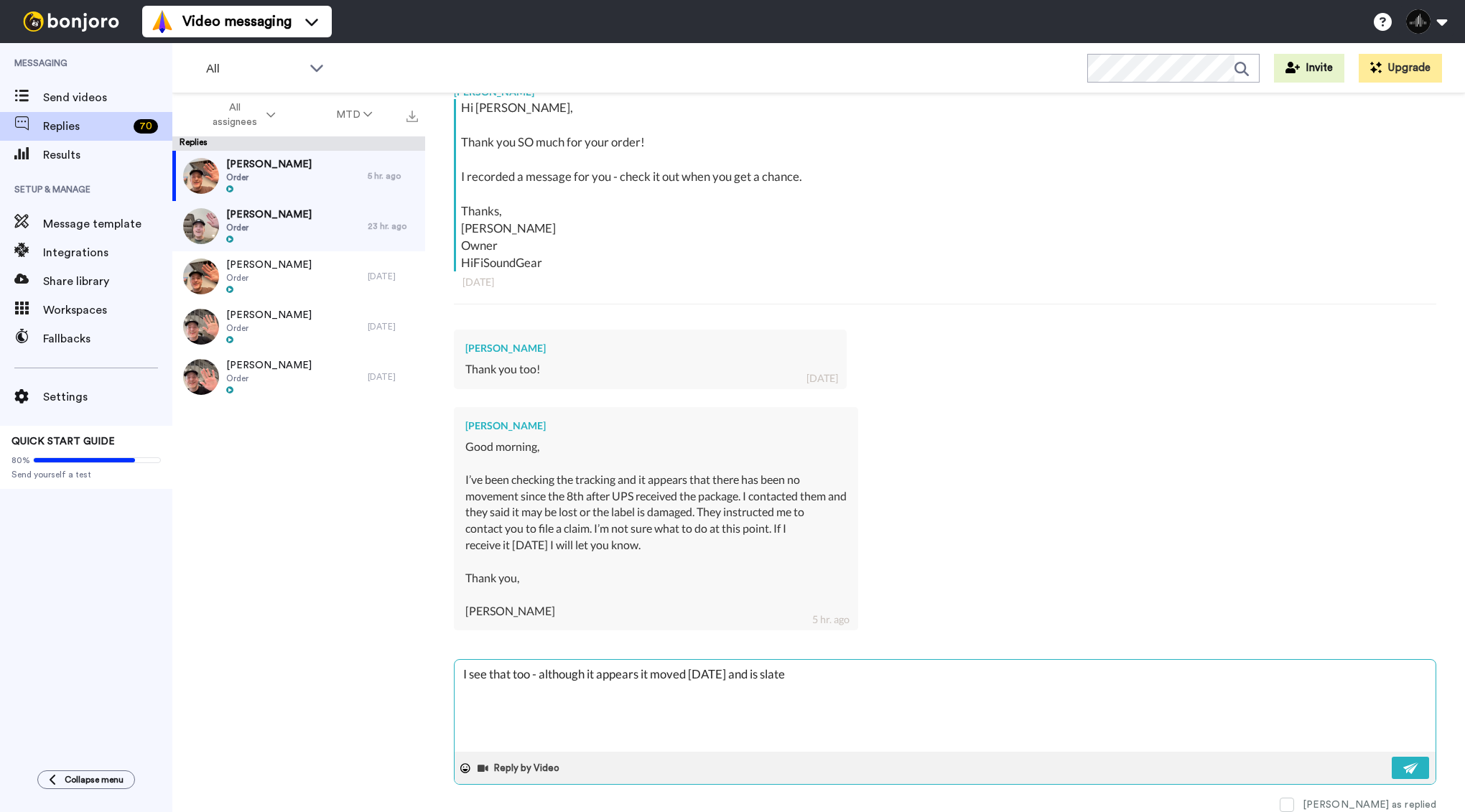
type textarea "I see that too - although it appears it moved [DATE] and is slated"
type textarea "x"
type textarea "I see that too - although it appears it moved [DATE] and is slated"
type textarea "x"
type textarea "I see that too - although it appears it moved [DATE] and is slated f"
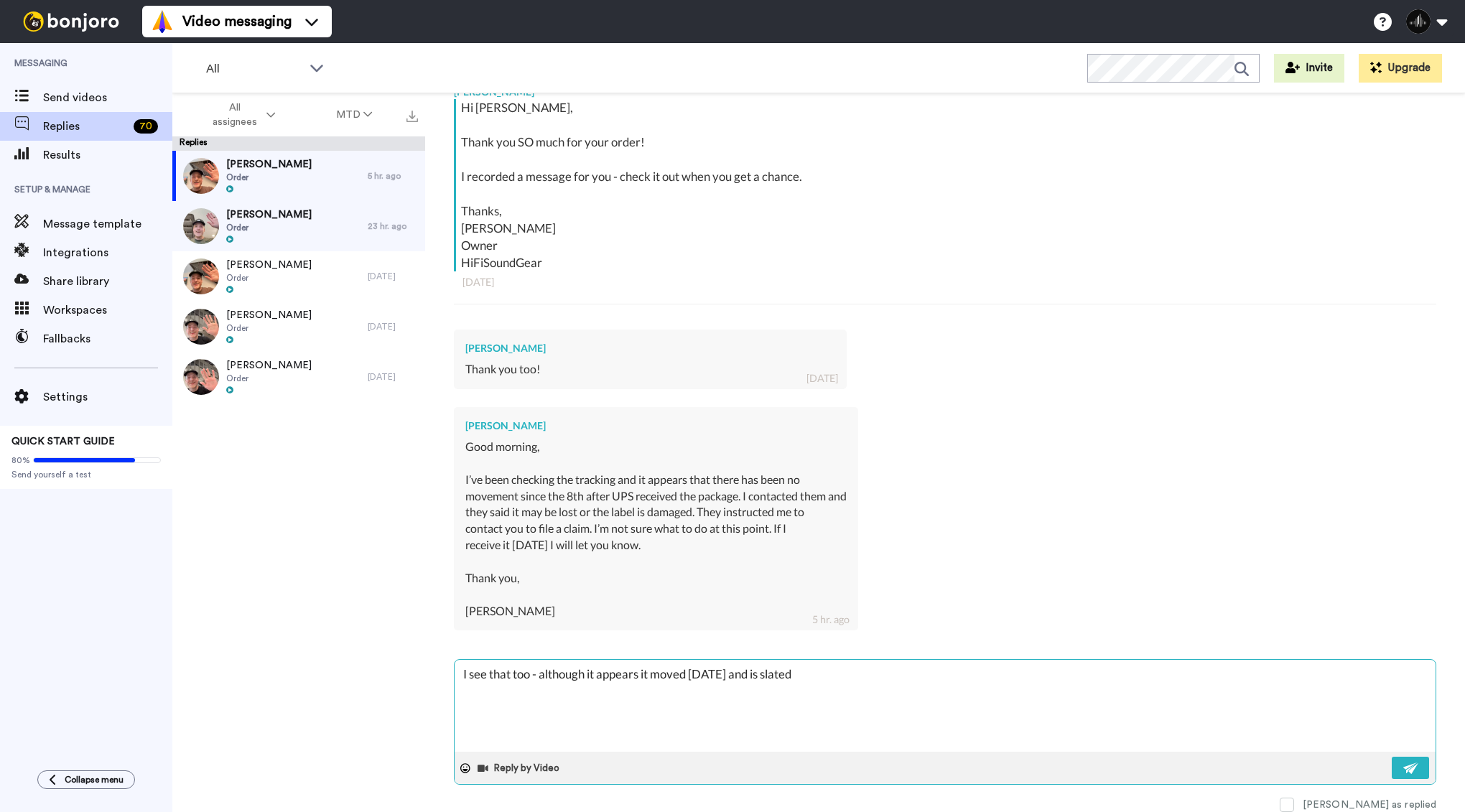
type textarea "x"
type textarea "I see that too - although it appears it moved [DATE] and is slated fo"
type textarea "x"
type textarea "I see that too - although it appears it moved [DATE] and is slated for"
type textarea "x"
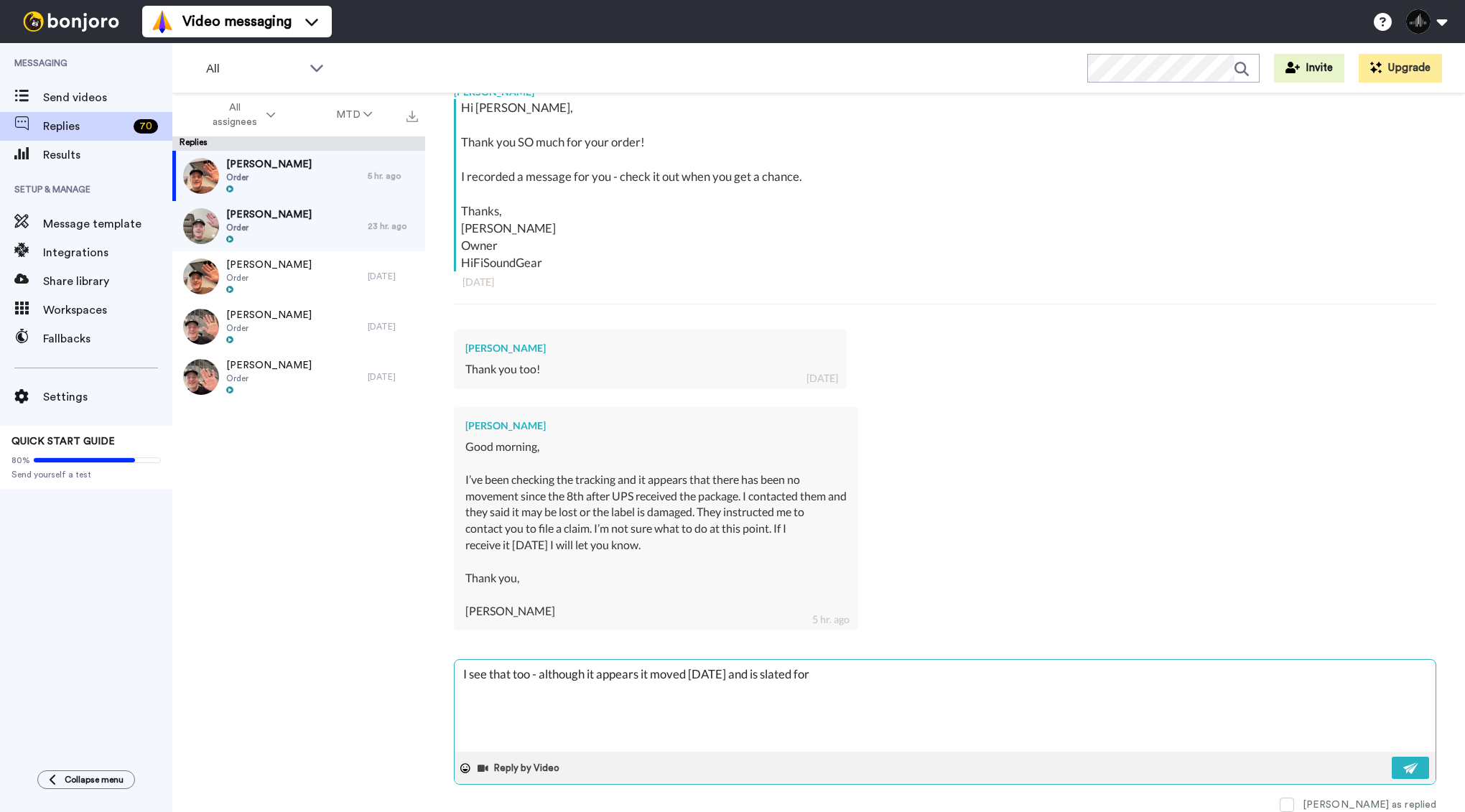
type textarea "I see that too - although it appears it moved [DATE] and is slated for"
type textarea "x"
type textarea "I see that too - although it appears it moved [DATE] and is slated for d"
type textarea "x"
type textarea "I see that too - although it appears it moved [DATE] and is slated for de"
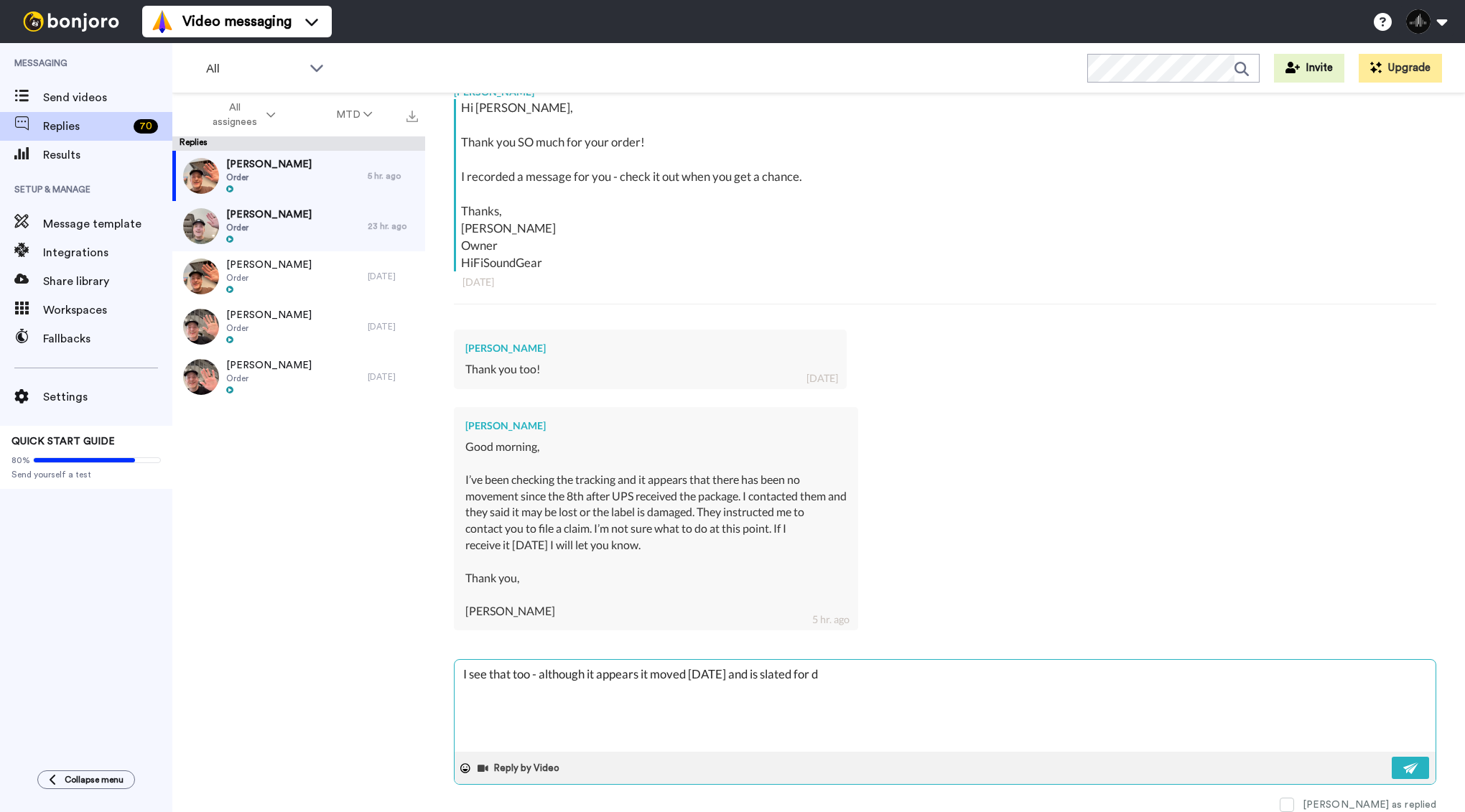
type textarea "x"
type textarea "I see that too - although it appears it moved [DATE] and is slated for del"
type textarea "x"
type textarea "I see that too - although it appears it moved [DATE] and is slated for deli"
type textarea "x"
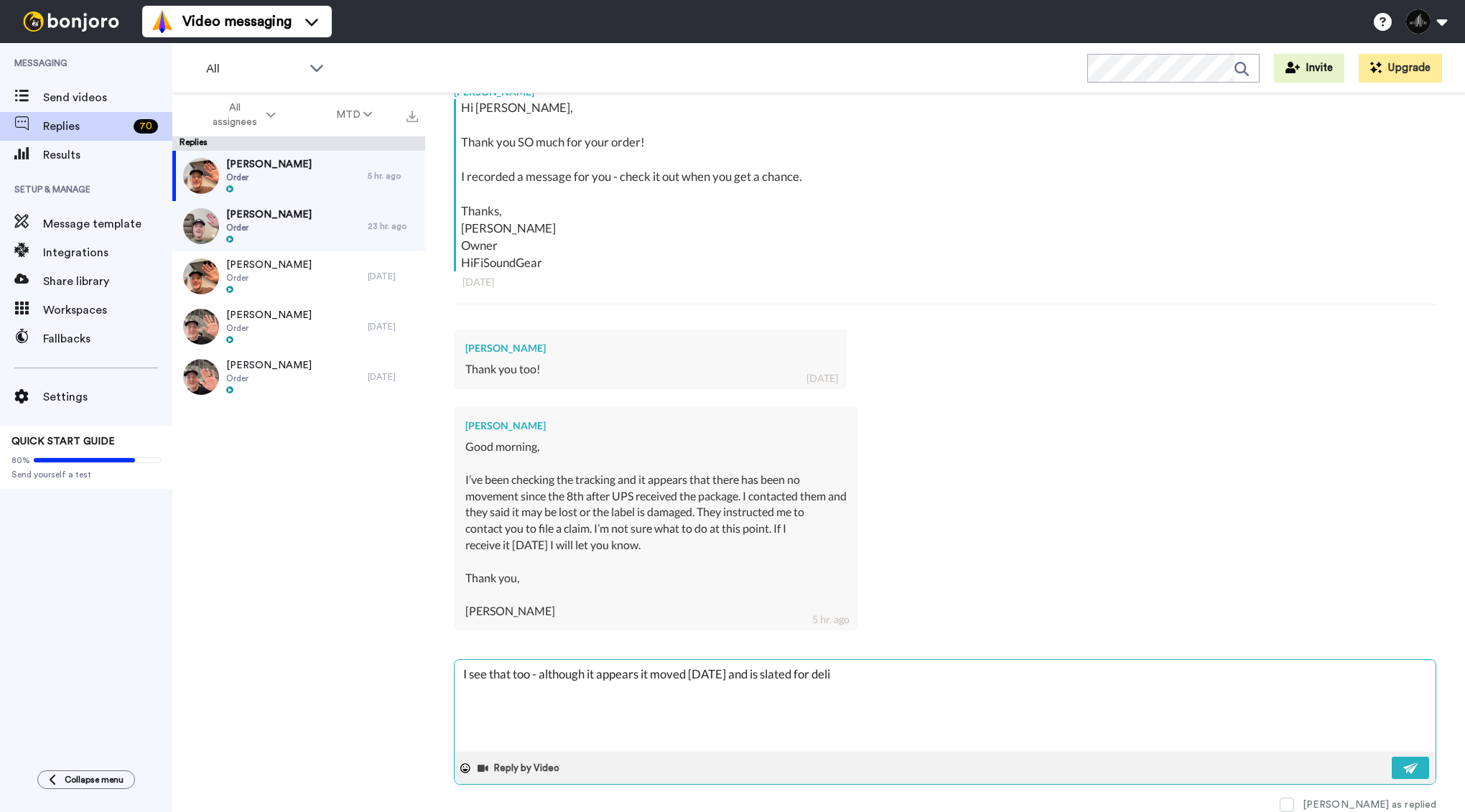
type textarea "I see that too - although it appears it moved [DATE] and is slated for deliv"
type textarea "x"
type textarea "I see that too - although it appears it moved [DATE] and is slated for delive"
type textarea "x"
type textarea "I see that too - although it appears it moved [DATE] and is slated for deliver"
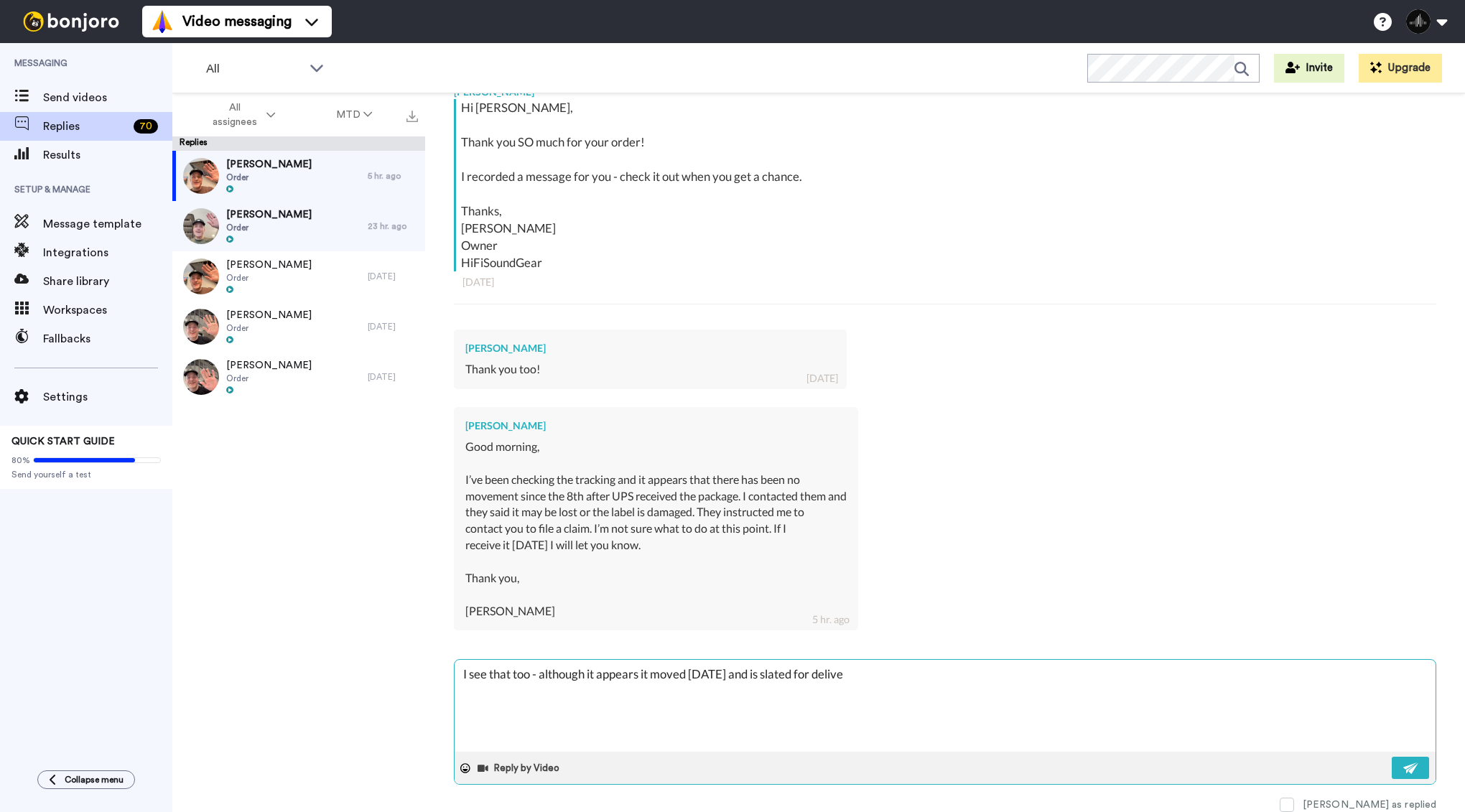
type textarea "x"
type textarea "I see that too - although it appears it moved [DATE] and is slated for delivery"
type textarea "x"
type textarea "I see that too - although it appears it moved [DATE] and is slated for delivery"
type textarea "x"
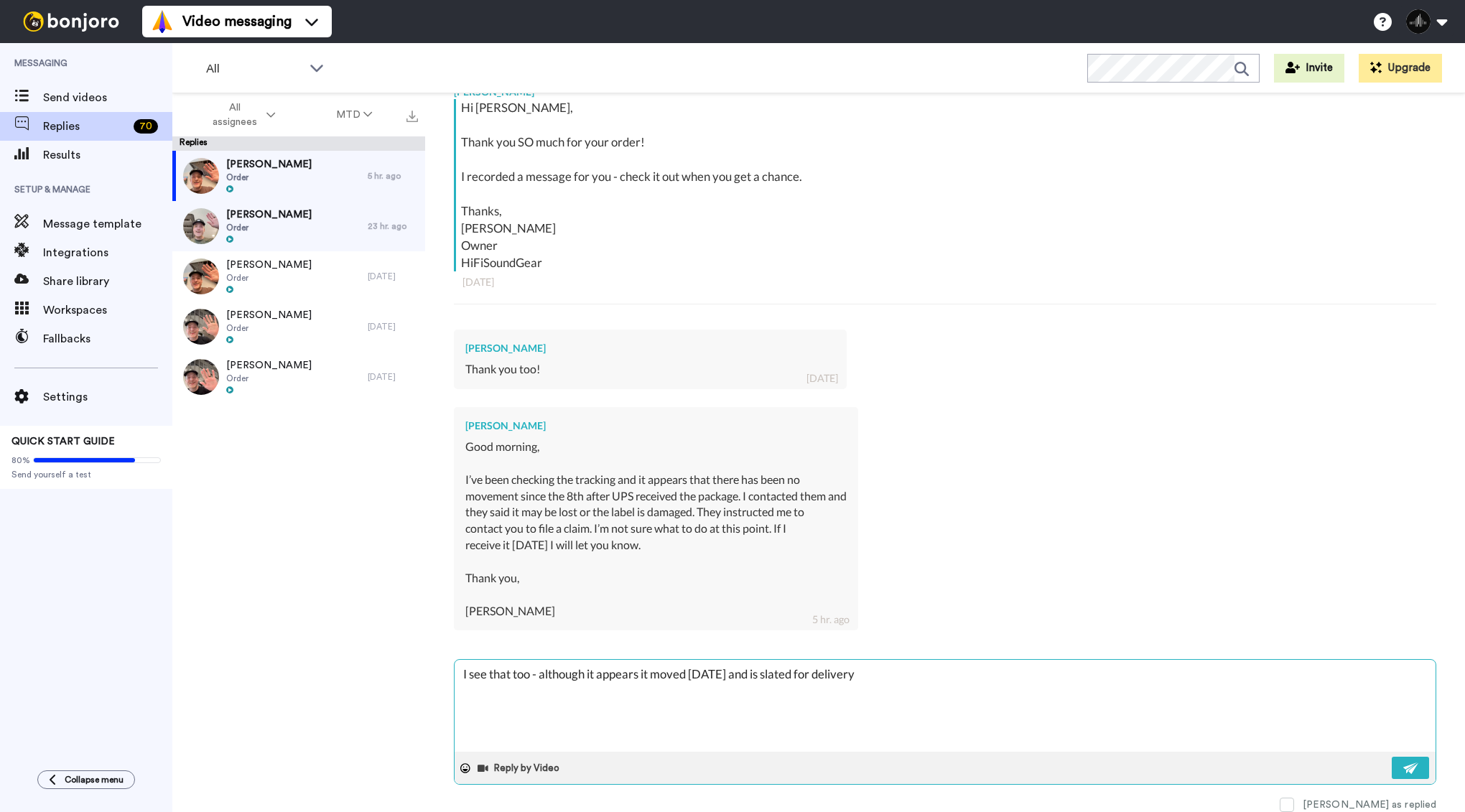
type textarea "I see that too - although it appears it moved [DATE] and is slated for delivery…"
type textarea "x"
type textarea "I see that too - although it appears it moved [DATE] and is slated for delivery…"
type textarea "x"
type textarea "I see that too - although it appears it moved [DATE] and is slated for delivery…"
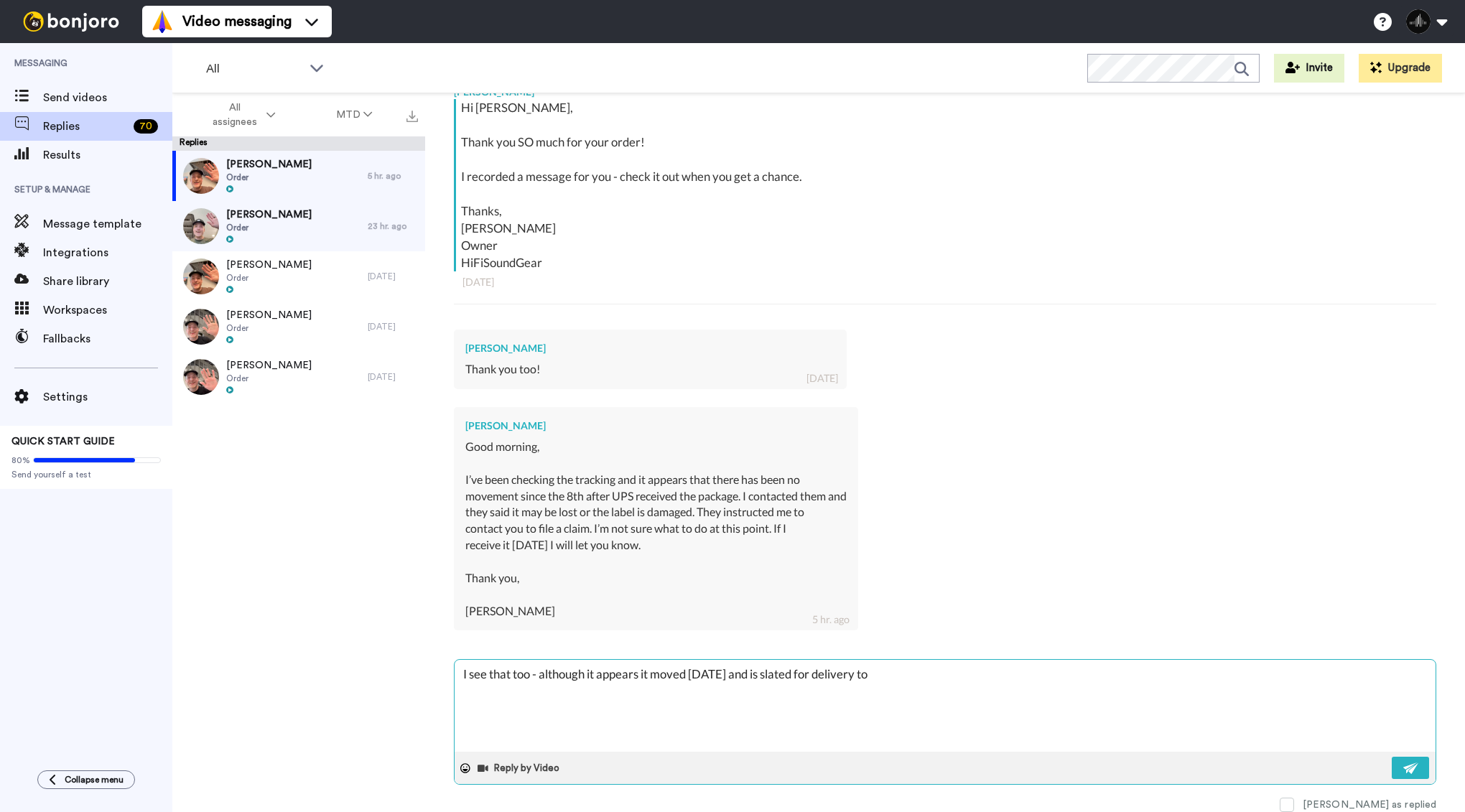
type textarea "x"
type textarea "I see that too - although it appears it moved [DATE] and is slated for delivery…"
type textarea "x"
type textarea "I see that too - although it appears it moved [DATE] and is slated for delivery…"
type textarea "x"
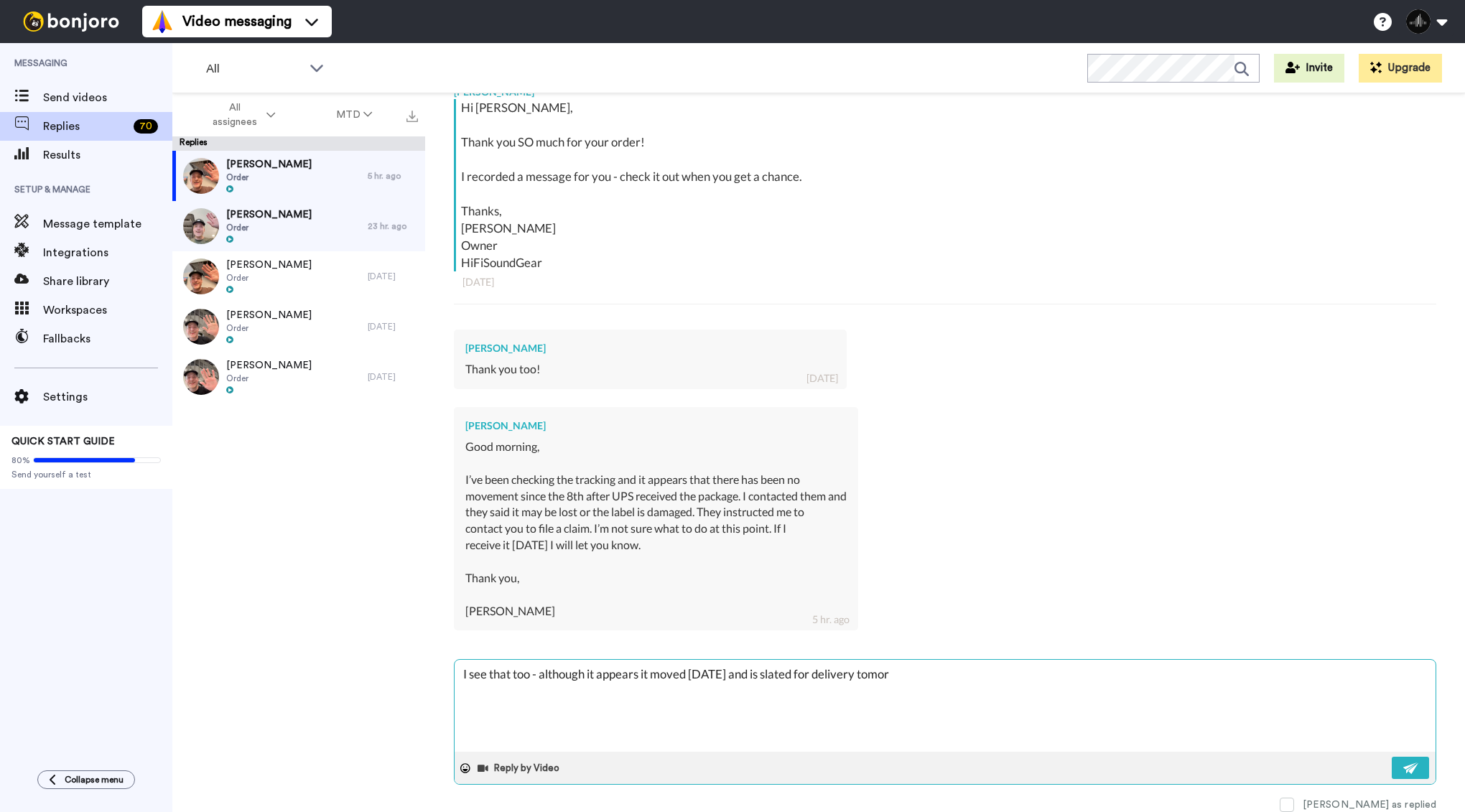
type textarea "I see that too - although it appears it moved [DATE] and is slated for delivery…"
type textarea "x"
type textarea "I see that too - although it appears it moved [DATE] and is slated for delivery…"
type textarea "x"
type textarea "I see that too - although it appears it moved [DATE] and is slated for delivery…"
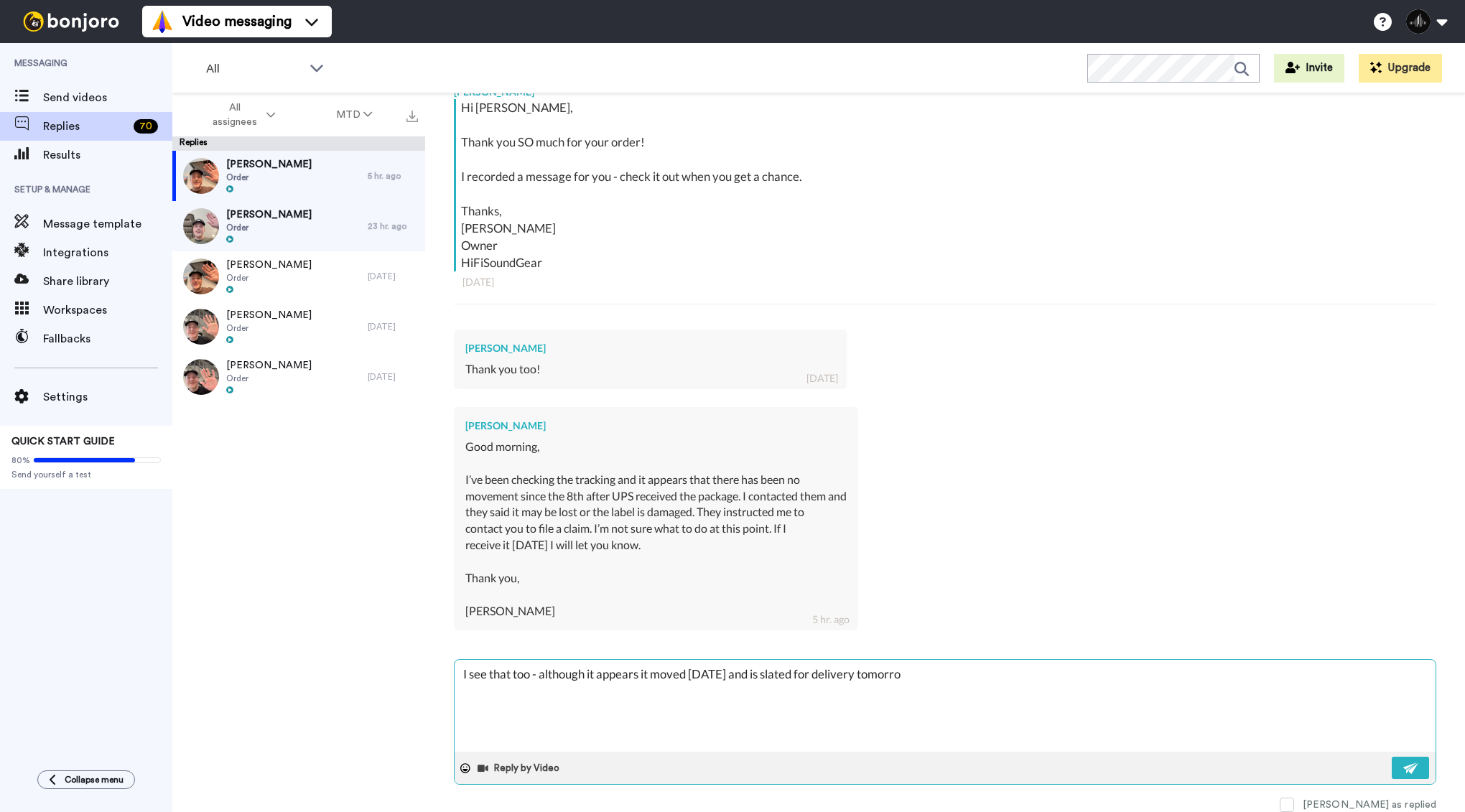
type textarea "x"
type textarea "I see that too - although it appears it moved [DATE] and is slated for delivery…"
type textarea "x"
type textarea "I see that too - although it appears it moved [DATE] and is slated for delivery…"
type textarea "x"
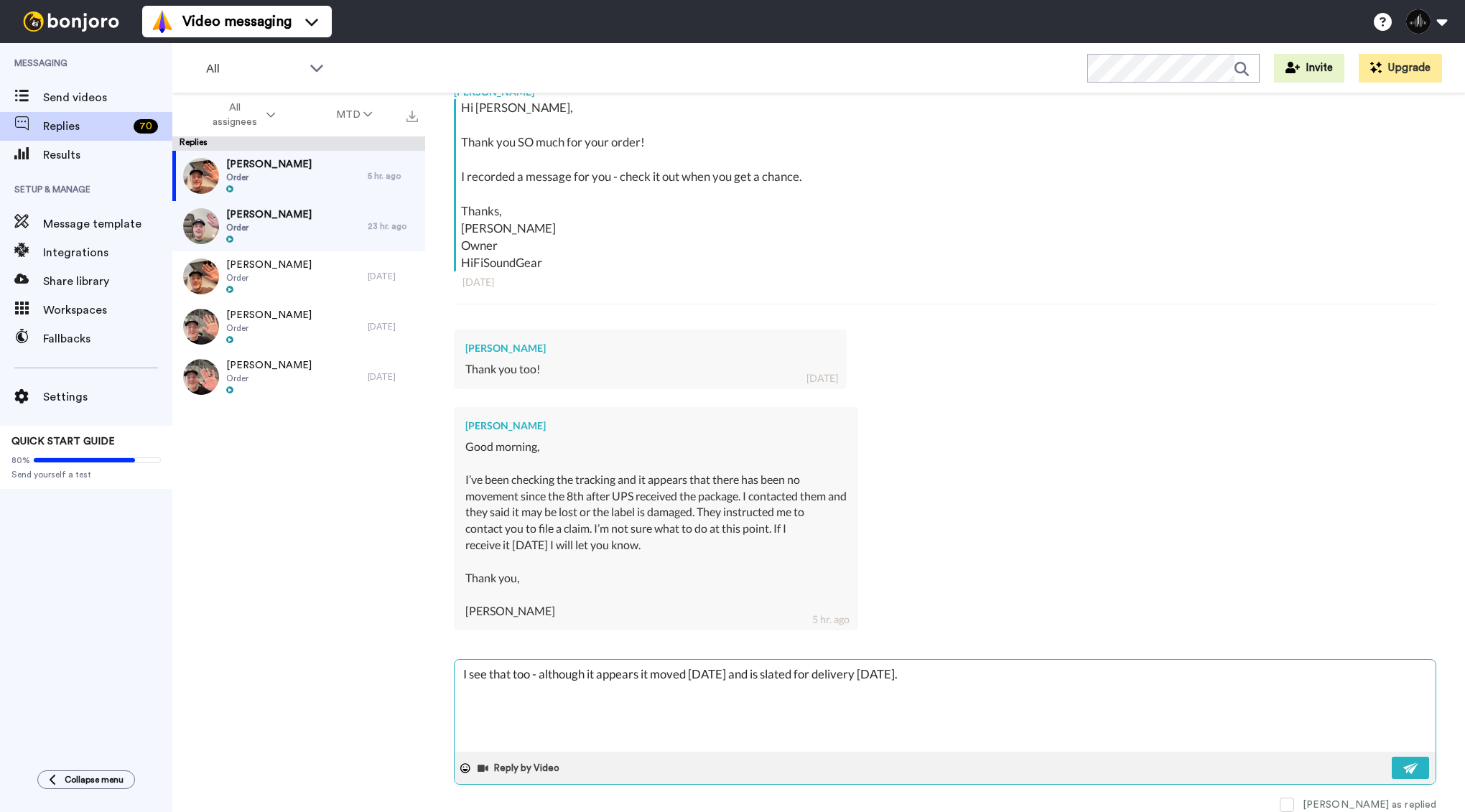
type textarea "I see that too - although it appears it moved [DATE] and is slated for delivery…"
type textarea "x"
type textarea "I see that too - although it appears it moved [DATE] and is slated for delivery…"
type textarea "x"
type textarea "I see that too - although it appears it moved [DATE] and is slated for delivery…"
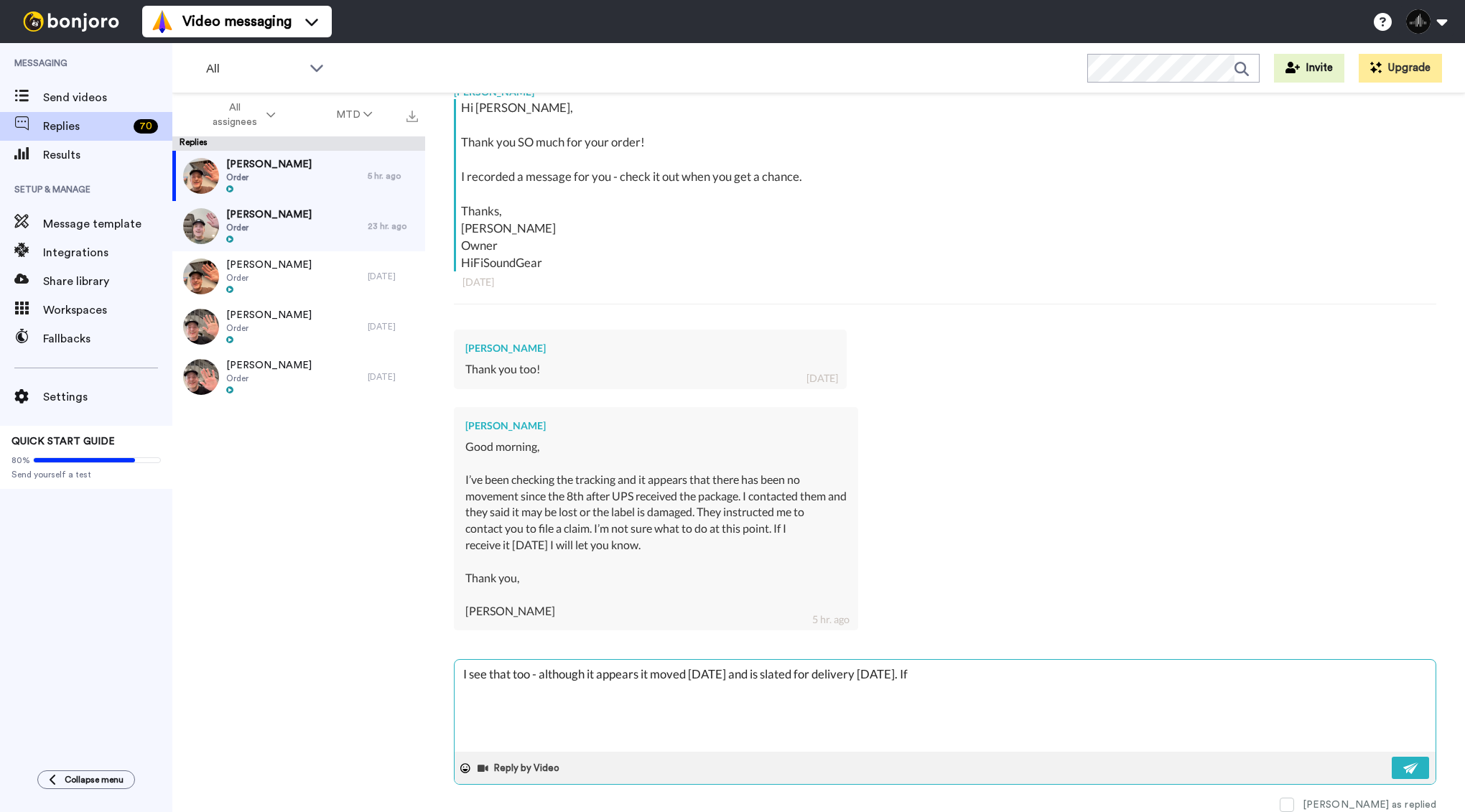
type textarea "x"
type textarea "I see that too - although it appears it moved [DATE] and is slated for delivery…"
type textarea "x"
type textarea "I see that too - although it appears it moved [DATE] and is slated for delivery…"
type textarea "x"
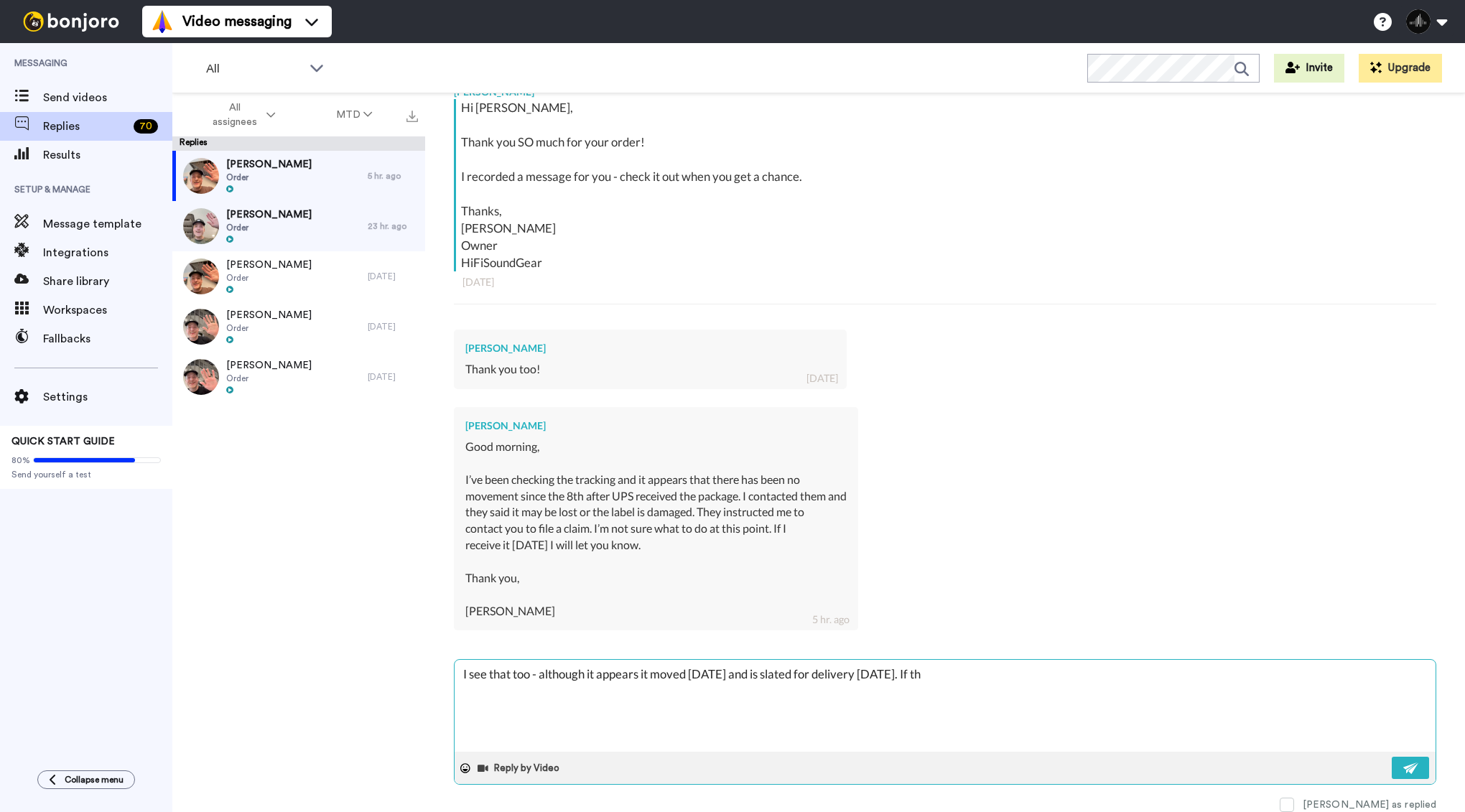
type textarea "I see that too - although it appears it moved [DATE] and is slated for delivery…"
type textarea "x"
type textarea "I see that too - although it appears it moved [DATE] and is slated for delivery…"
type textarea "x"
type textarea "I see that too - although it appears it moved [DATE] and is slated for delivery…"
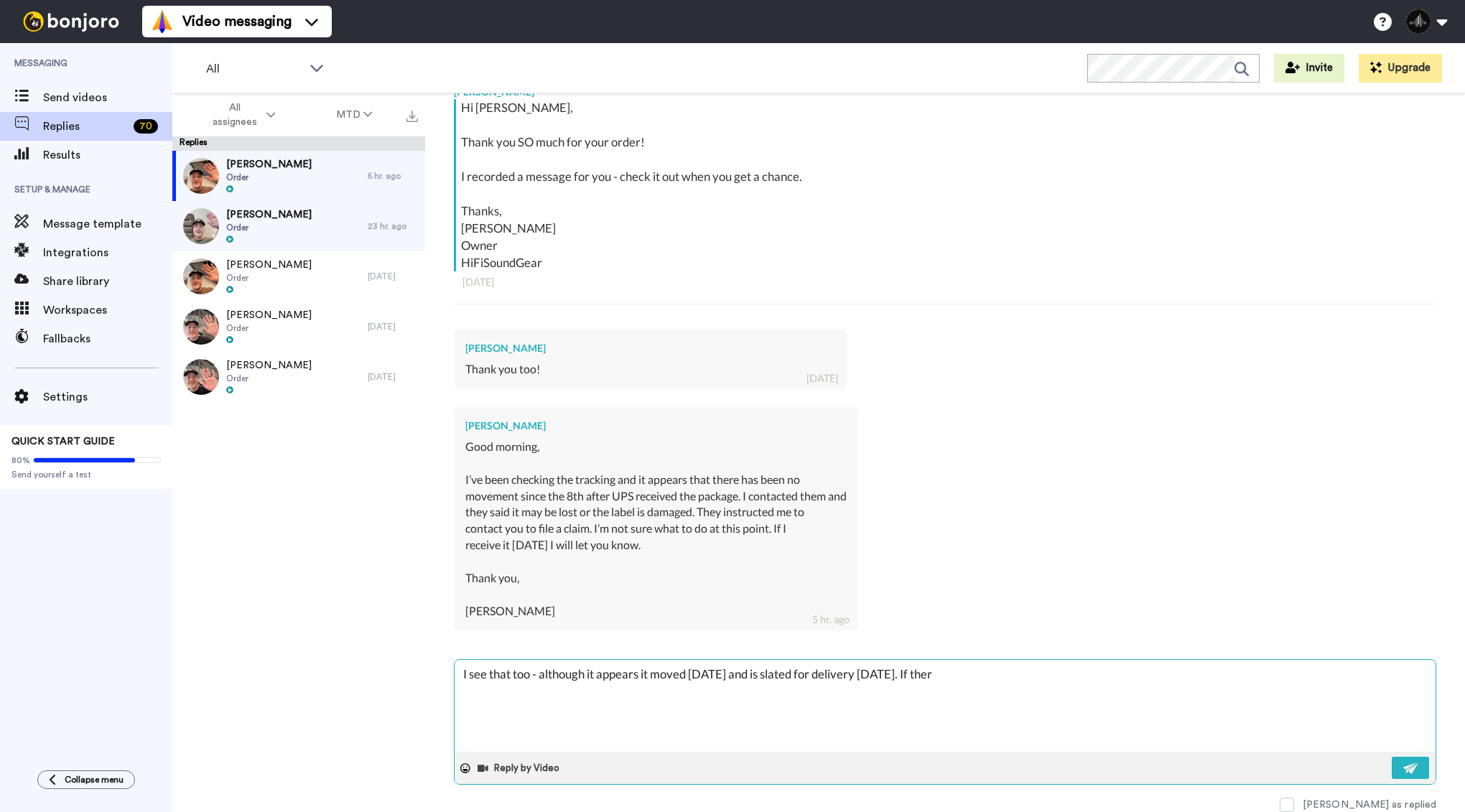
type textarea "x"
type textarea "I see that too - although it appears it moved [DATE] and is slated for delivery…"
type textarea "x"
type textarea "I see that too - although it appears it moved [DATE] and is slated for delivery…"
type textarea "x"
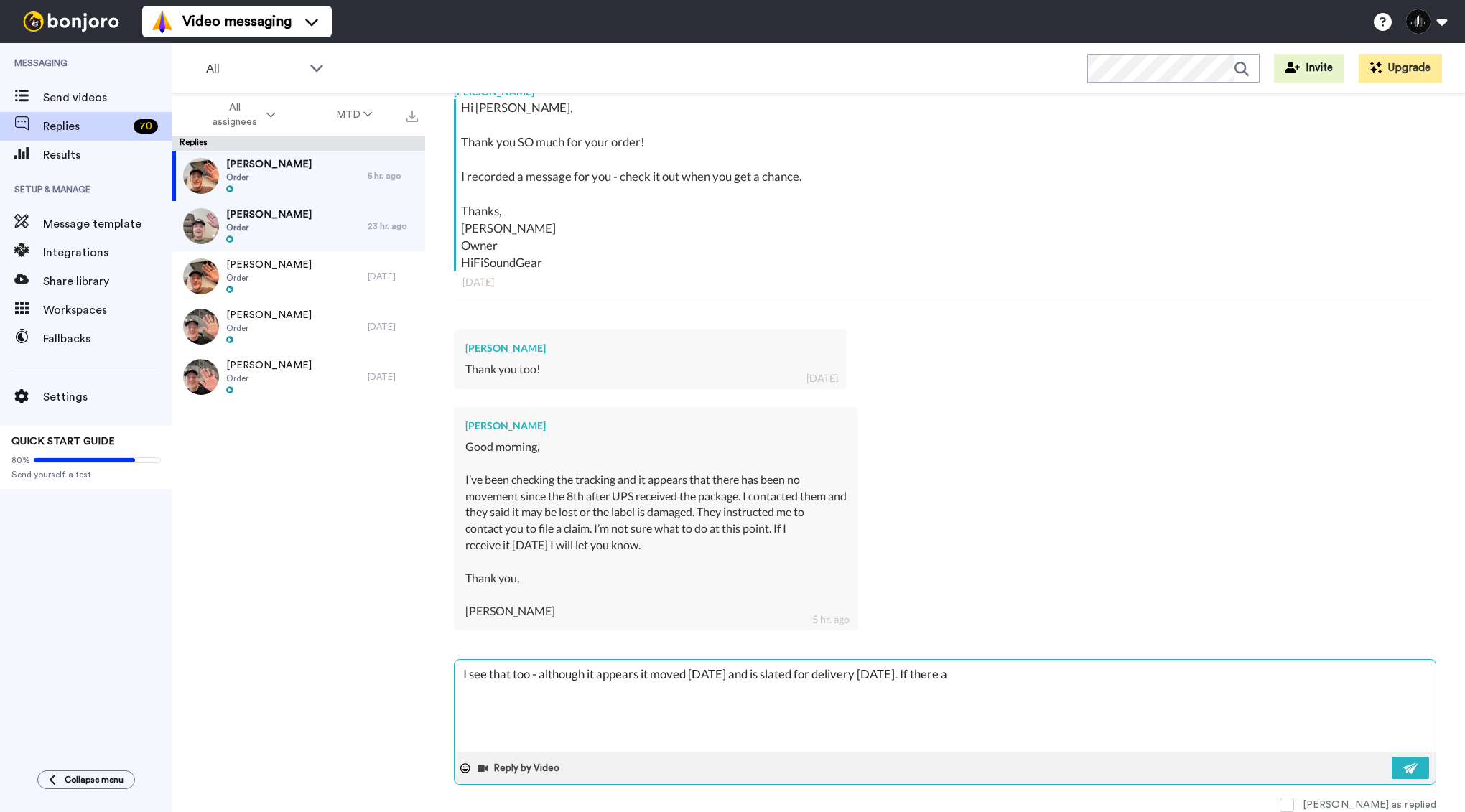
type textarea "I see that too - although it appears it moved [DATE] and is slated for delivery…"
click at [1413, 774] on button at bounding box center [1410, 768] width 38 height 23
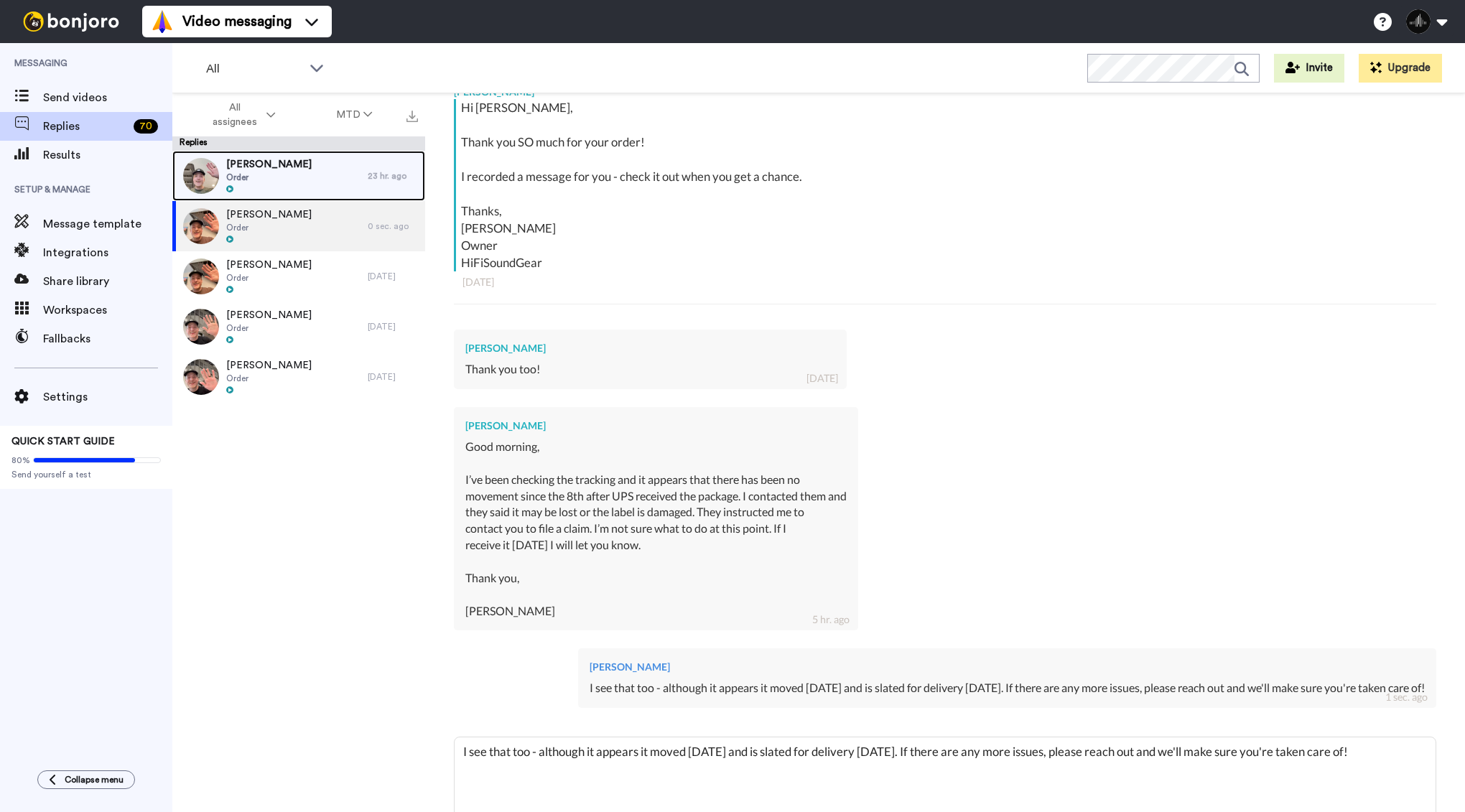
click at [350, 162] on div "[PERSON_NAME] Order" at bounding box center [270, 175] width 196 height 50
